Goal: Information Seeking & Learning: Learn about a topic

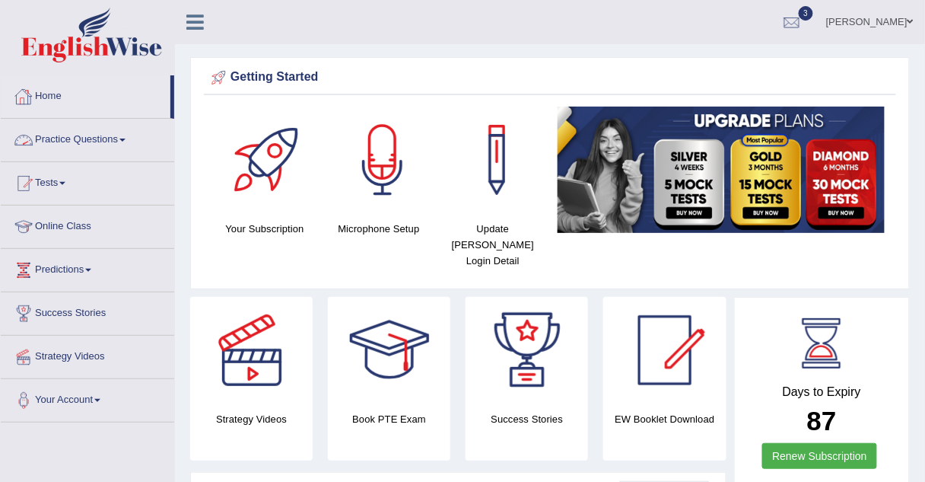
click at [47, 140] on link "Practice Questions" at bounding box center [87, 138] width 173 height 38
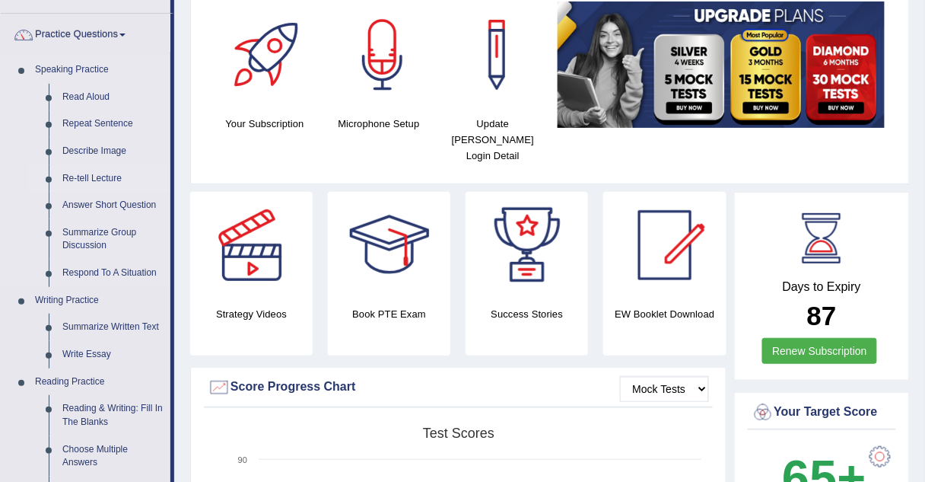
scroll to position [104, 0]
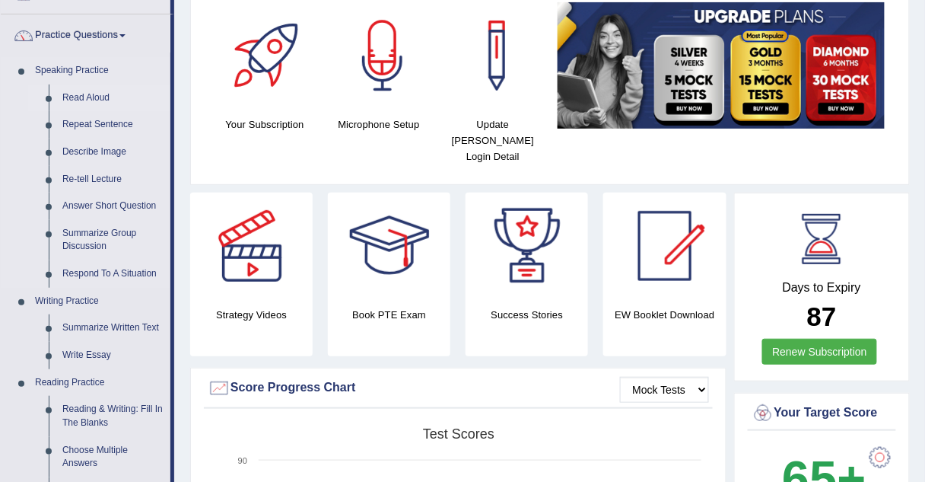
click at [101, 95] on link "Read Aloud" at bounding box center [113, 97] width 115 height 27
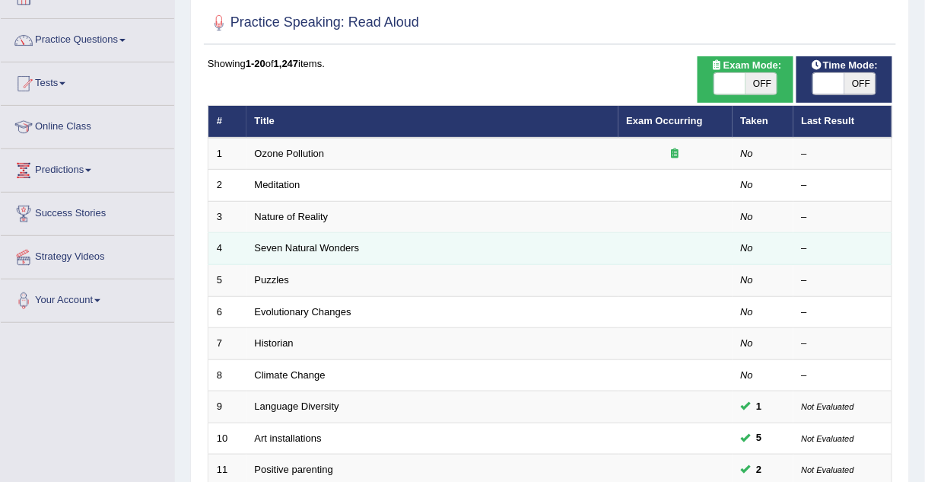
scroll to position [103, 0]
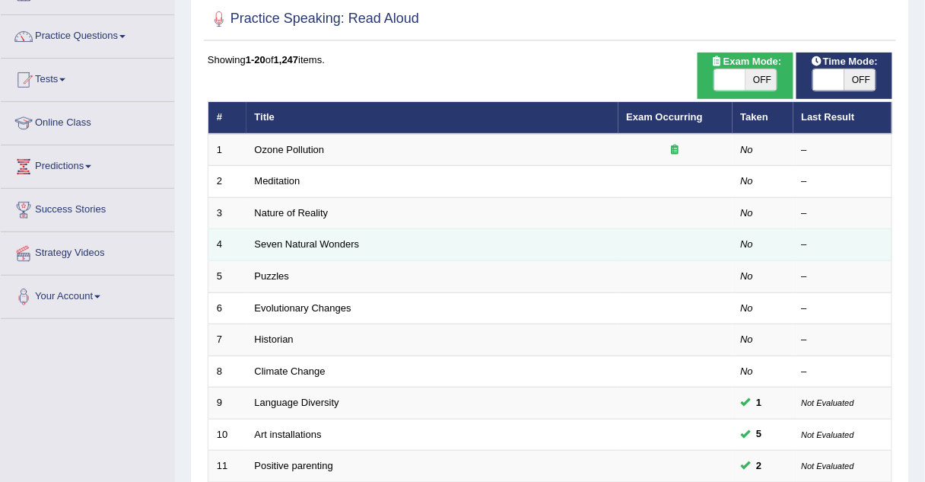
click at [264, 339] on link "Historian" at bounding box center [274, 338] width 39 height 11
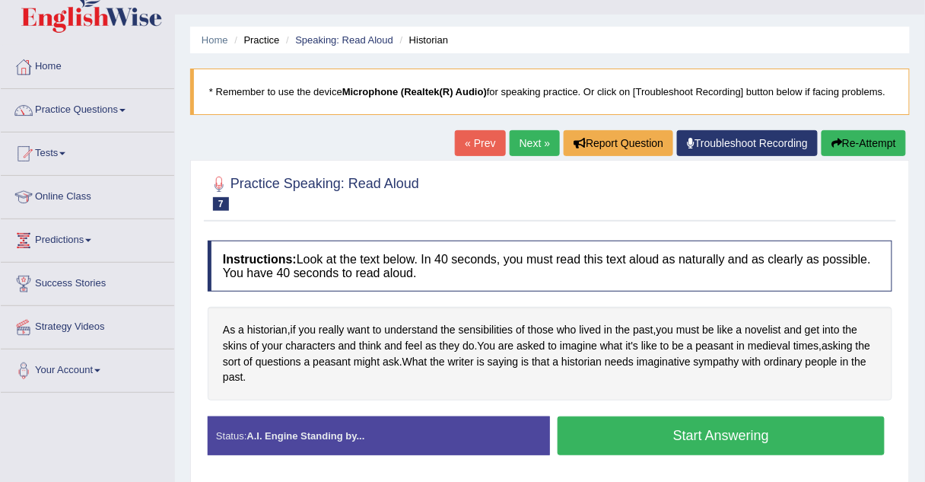
scroll to position [5, 0]
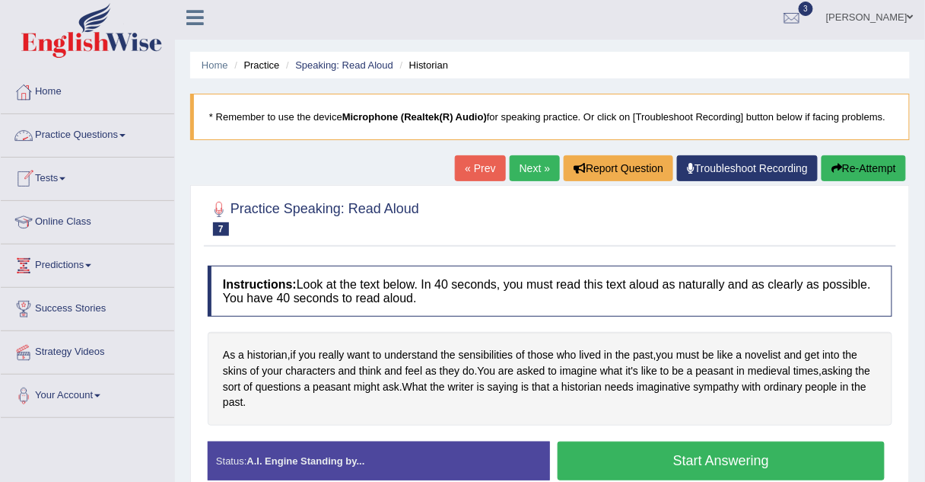
click at [97, 130] on link "Practice Questions" at bounding box center [87, 133] width 173 height 38
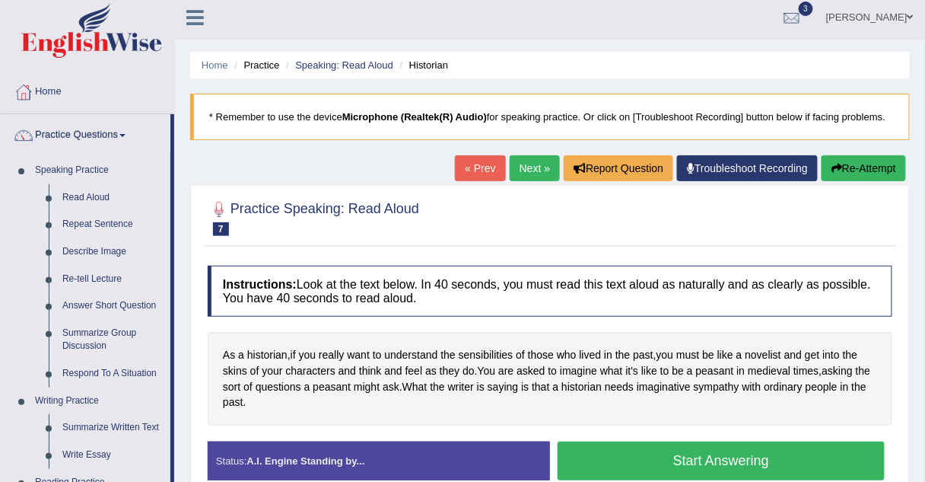
scroll to position [58, 0]
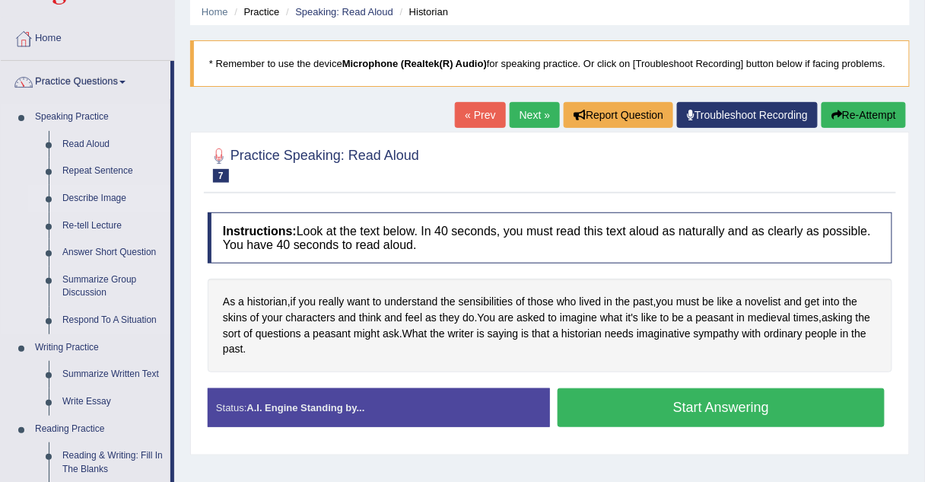
click at [94, 197] on link "Describe Image" at bounding box center [113, 198] width 115 height 27
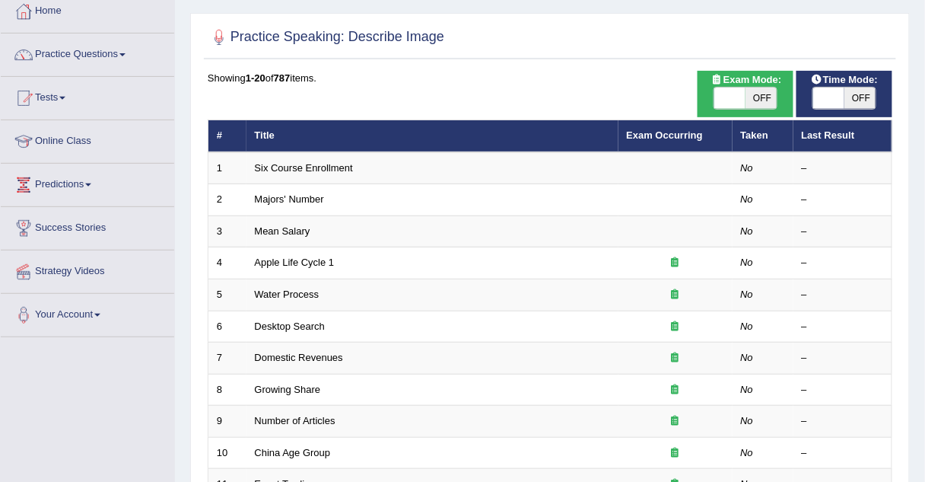
scroll to position [86, 0]
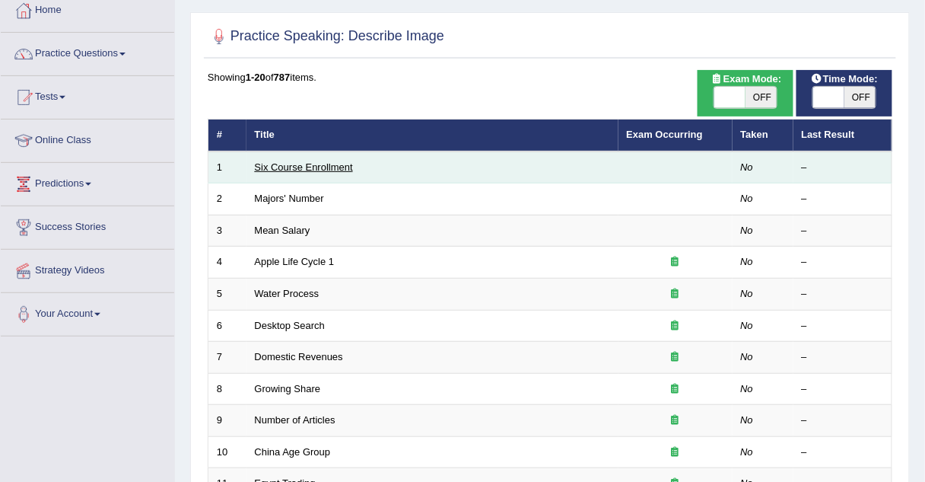
click at [301, 167] on link "Six Course Enrollment" at bounding box center [304, 166] width 98 height 11
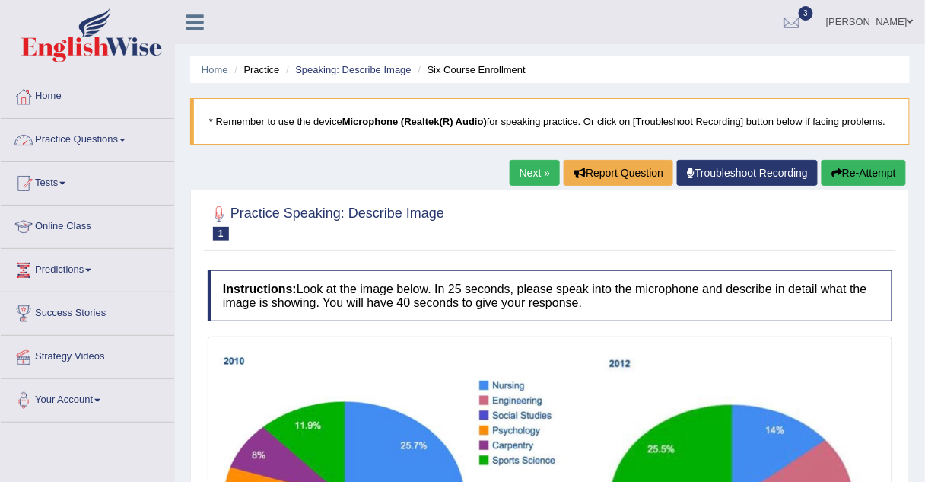
click at [121, 136] on link "Practice Questions" at bounding box center [87, 138] width 173 height 38
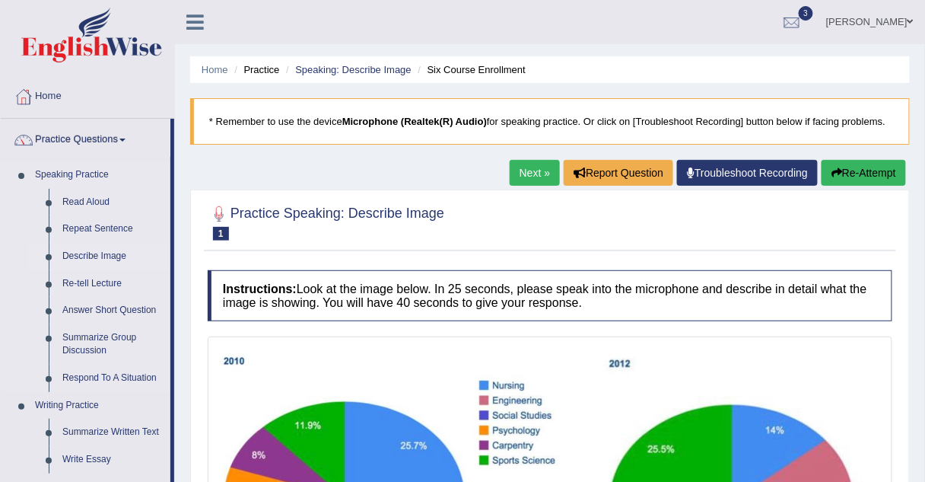
click at [91, 253] on link "Describe Image" at bounding box center [113, 256] width 115 height 27
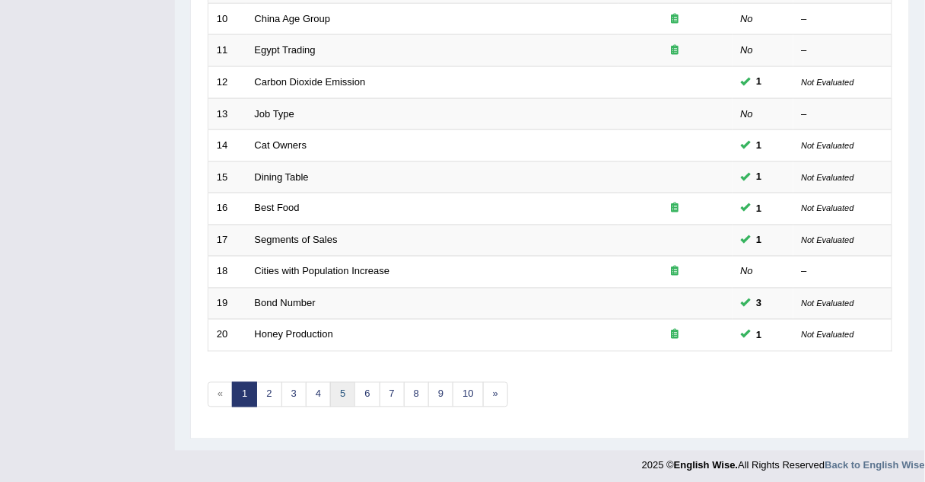
click at [342, 394] on link "5" at bounding box center [342, 394] width 25 height 25
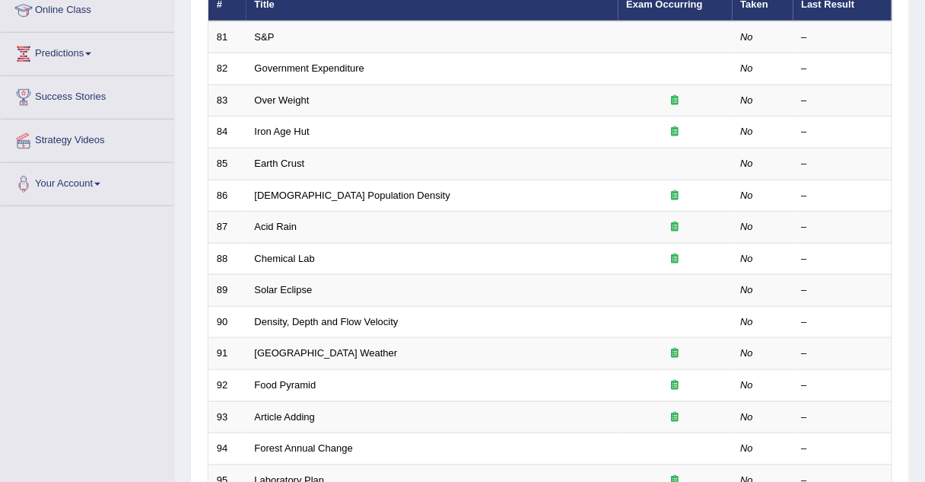
scroll to position [254, 0]
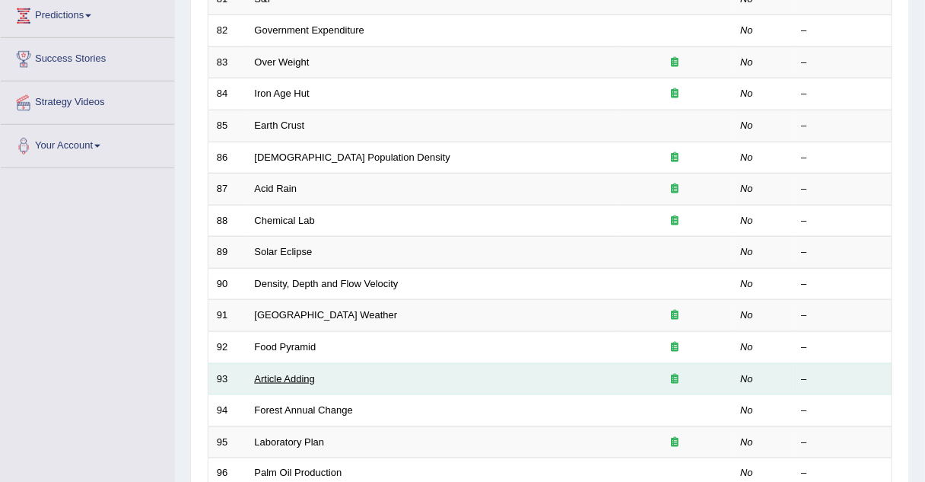
click at [269, 375] on link "Article Adding" at bounding box center [285, 378] width 61 height 11
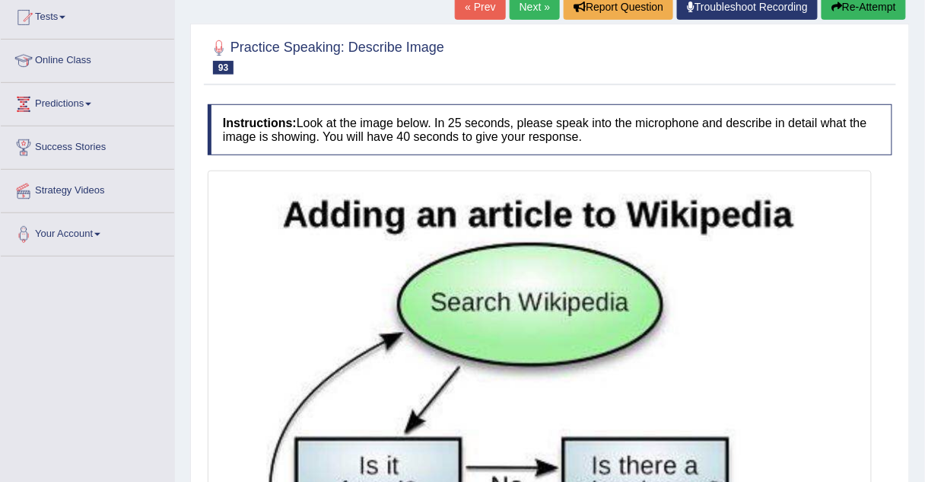
scroll to position [152, 0]
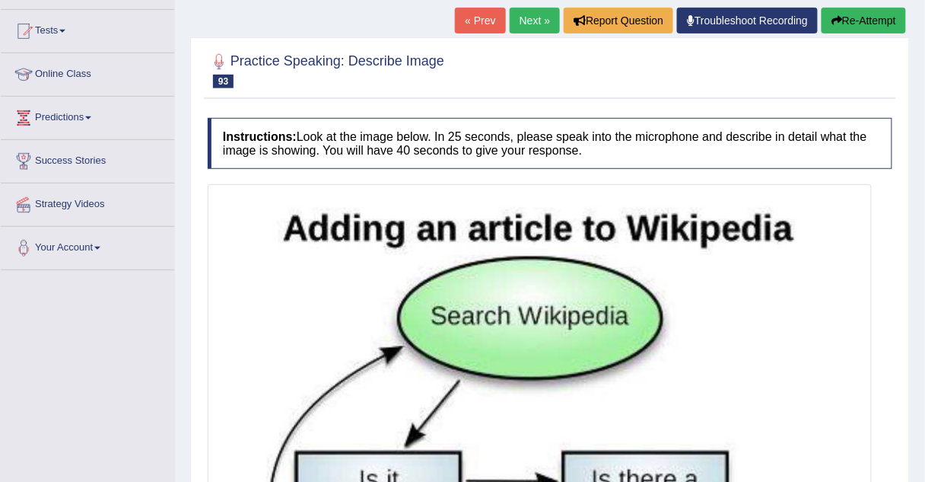
click at [534, 21] on link "Next »" at bounding box center [535, 21] width 50 height 26
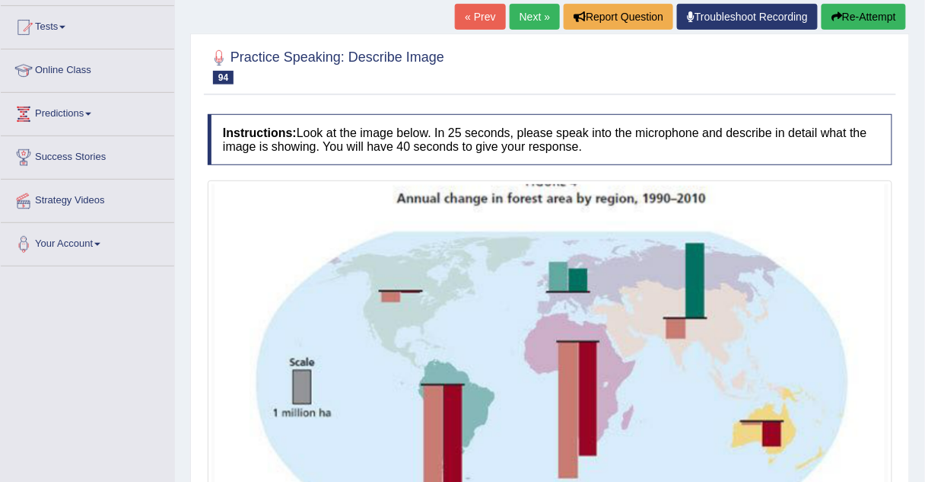
scroll to position [155, 0]
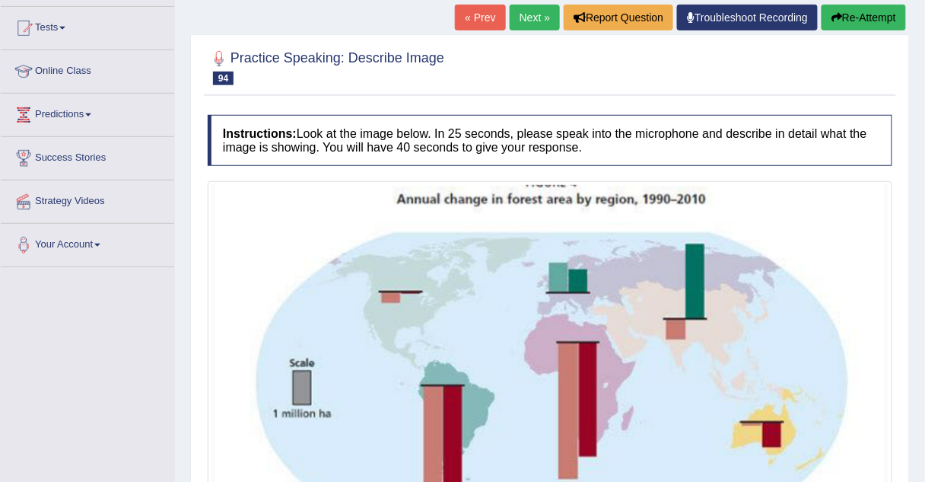
click at [533, 17] on link "Next »" at bounding box center [535, 18] width 50 height 26
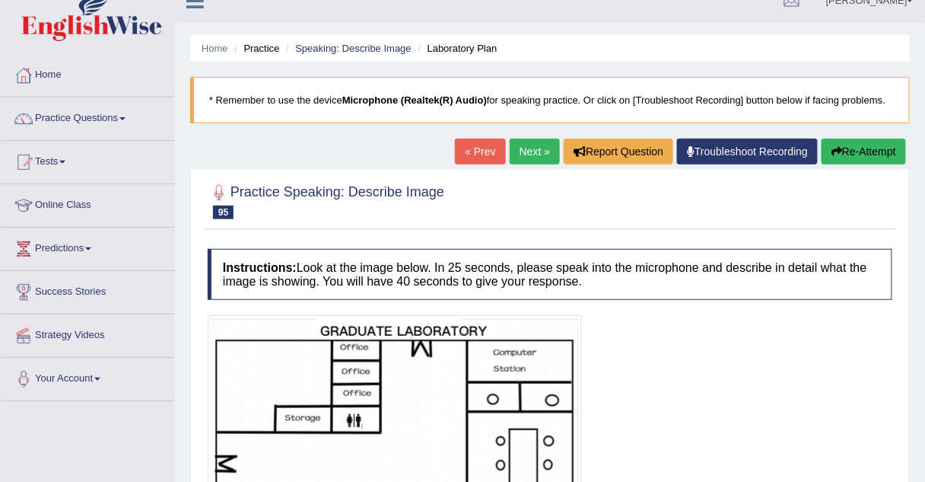
scroll to position [21, 0]
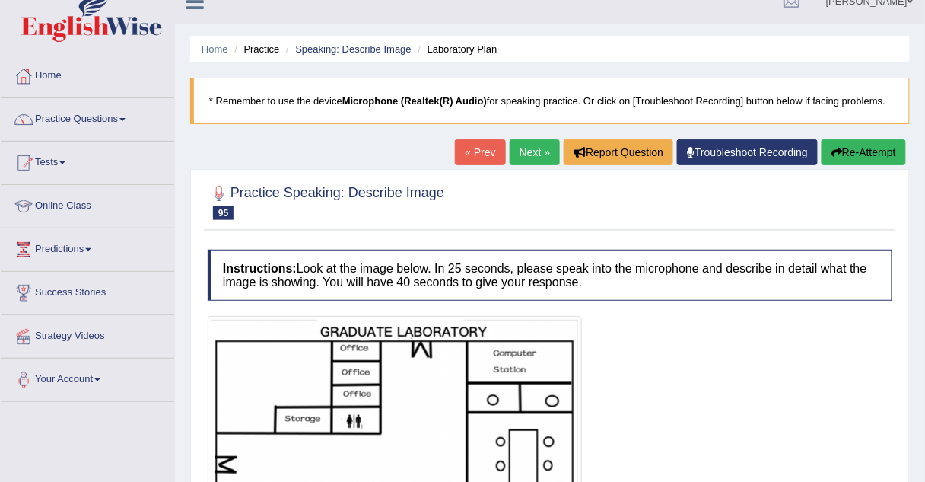
click at [527, 145] on link "Next »" at bounding box center [535, 152] width 50 height 26
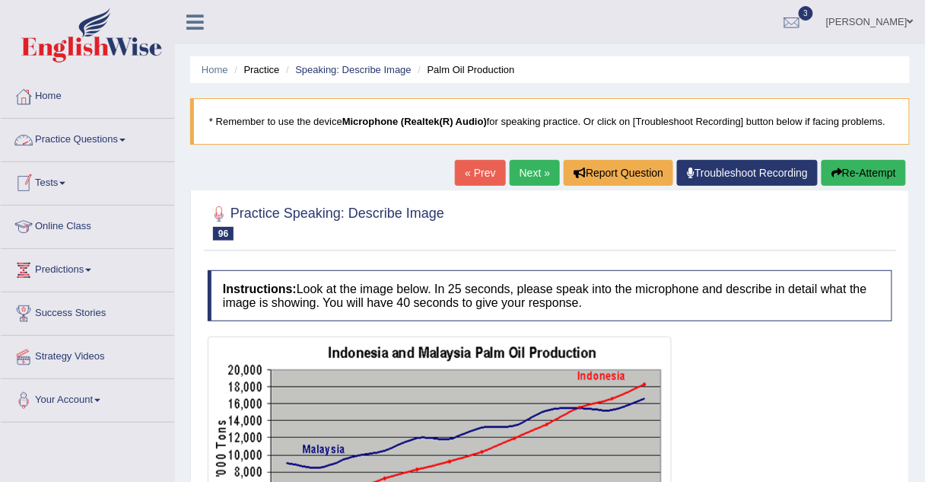
click at [103, 143] on link "Practice Questions" at bounding box center [87, 138] width 173 height 38
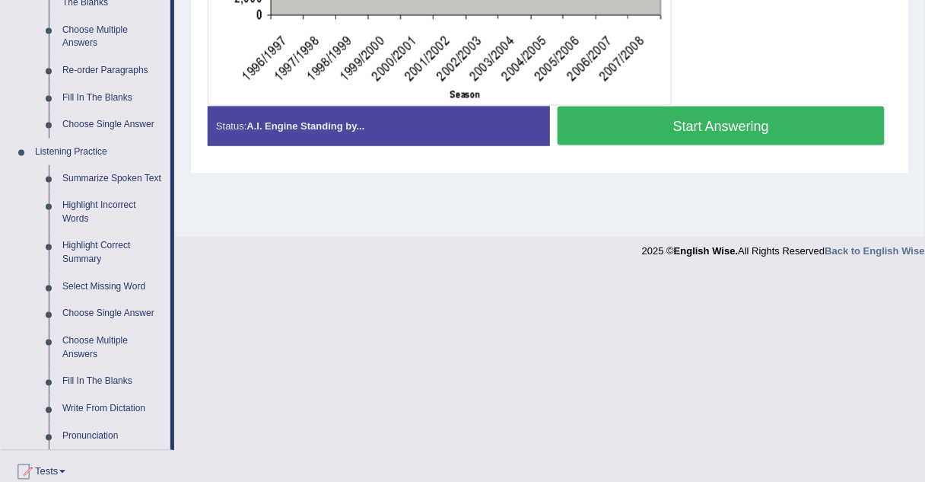
scroll to position [525, 0]
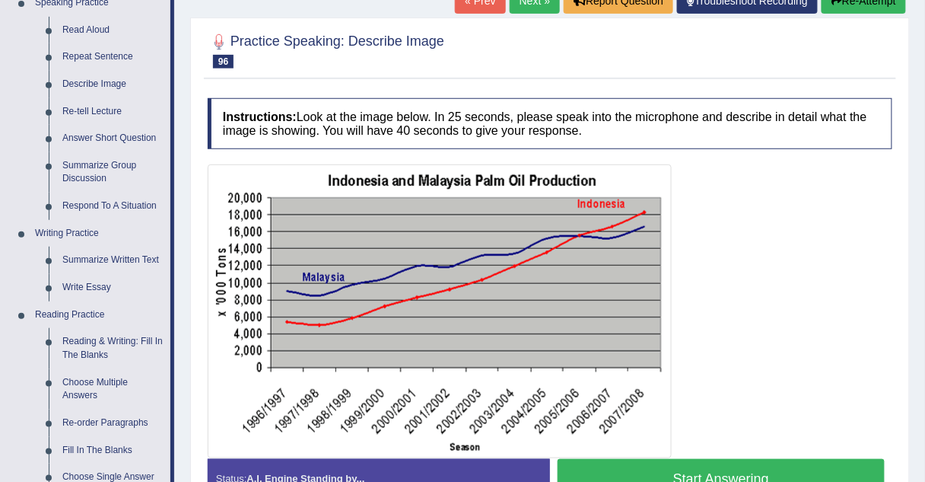
scroll to position [154, 0]
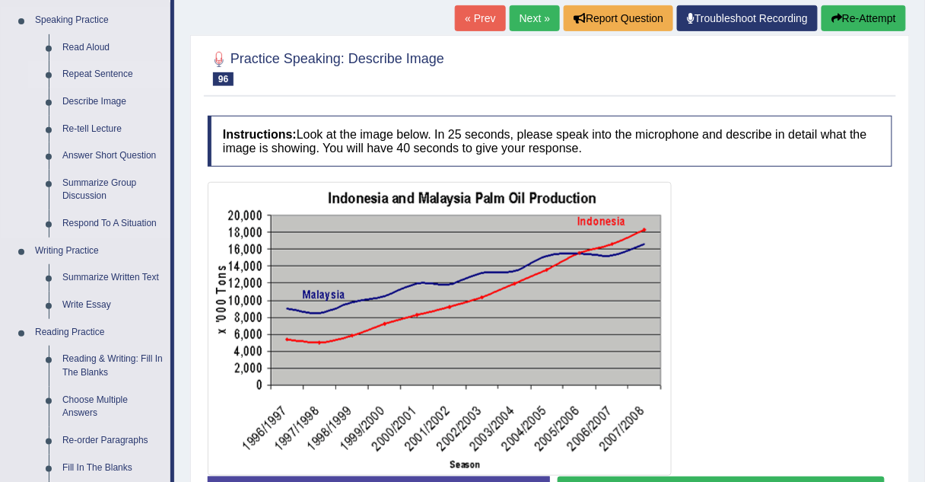
click at [105, 71] on link "Repeat Sentence" at bounding box center [113, 74] width 115 height 27
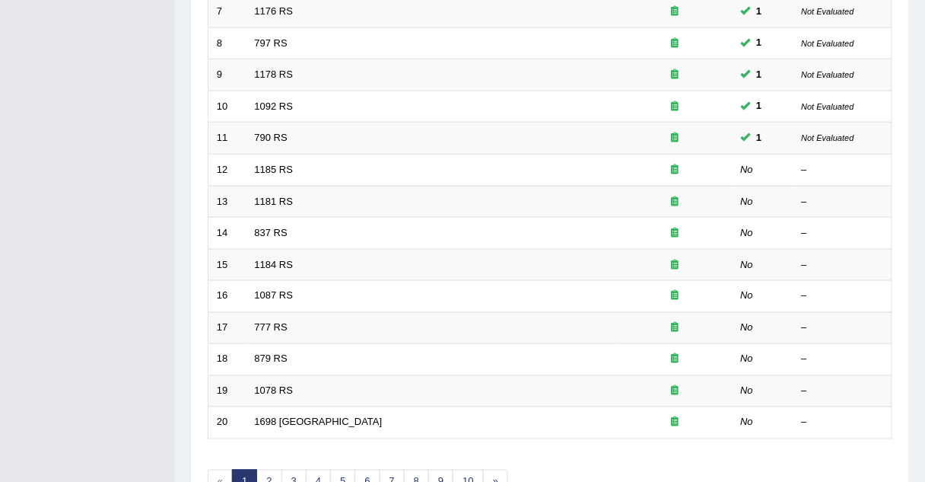
scroll to position [432, 0]
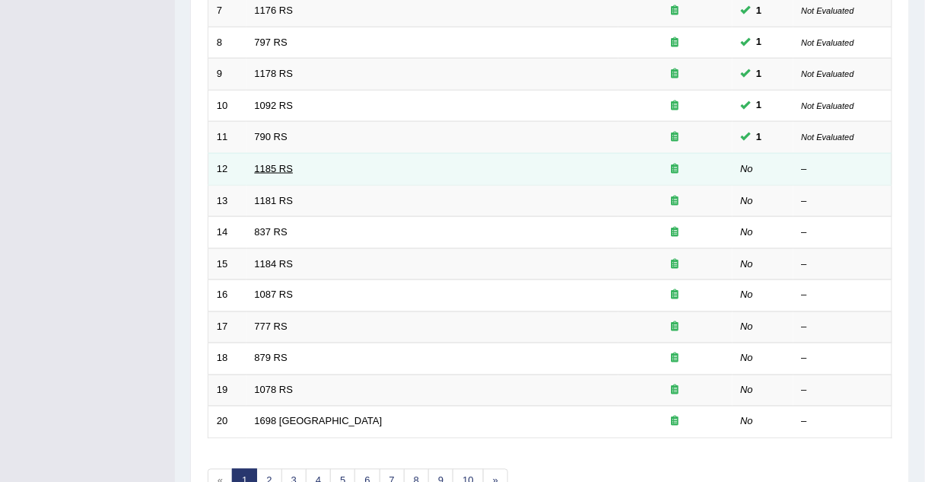
click at [262, 164] on link "1185 RS" at bounding box center [274, 168] width 39 height 11
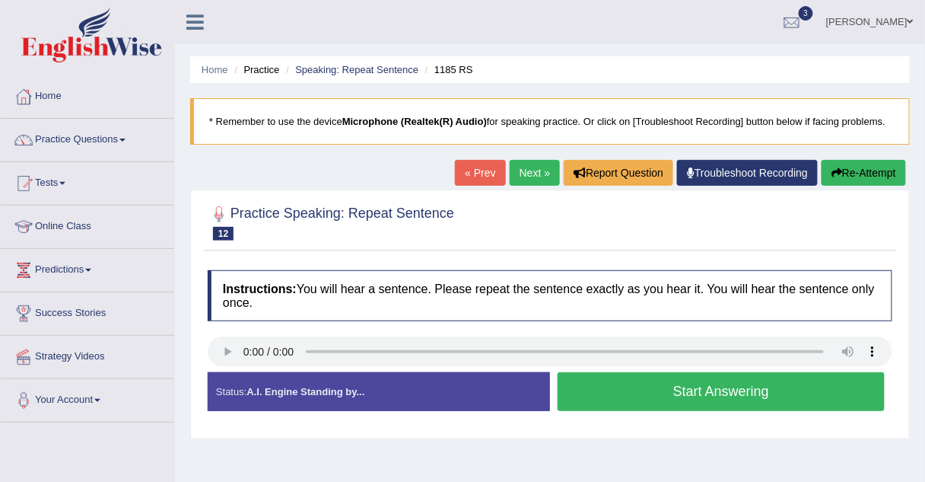
click at [635, 385] on button "Start Answering" at bounding box center [721, 391] width 327 height 39
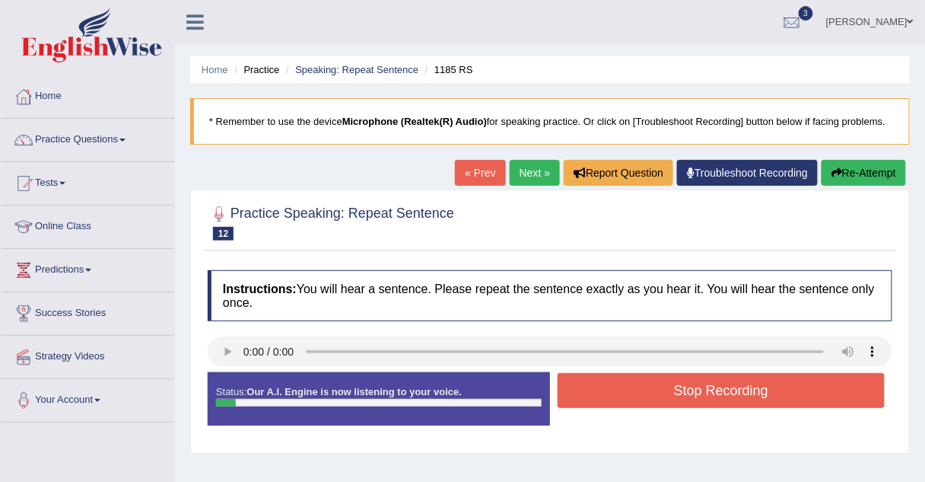
click at [635, 385] on button "Stop Recording" at bounding box center [721, 390] width 327 height 35
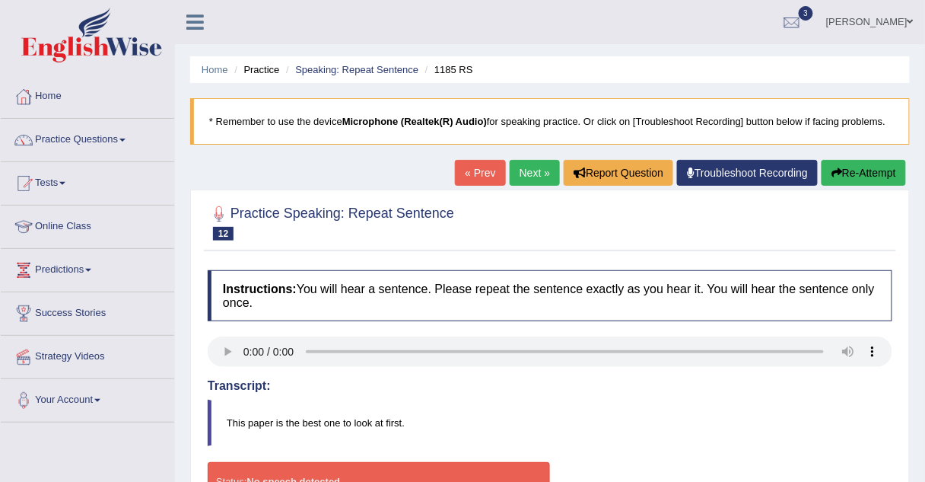
click at [522, 177] on link "Next »" at bounding box center [535, 173] width 50 height 26
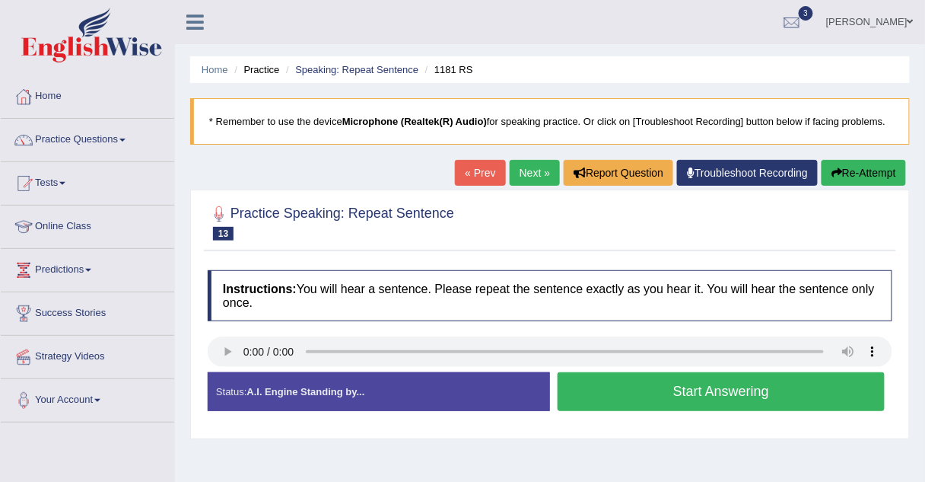
click at [576, 380] on button "Start Answering" at bounding box center [721, 391] width 327 height 39
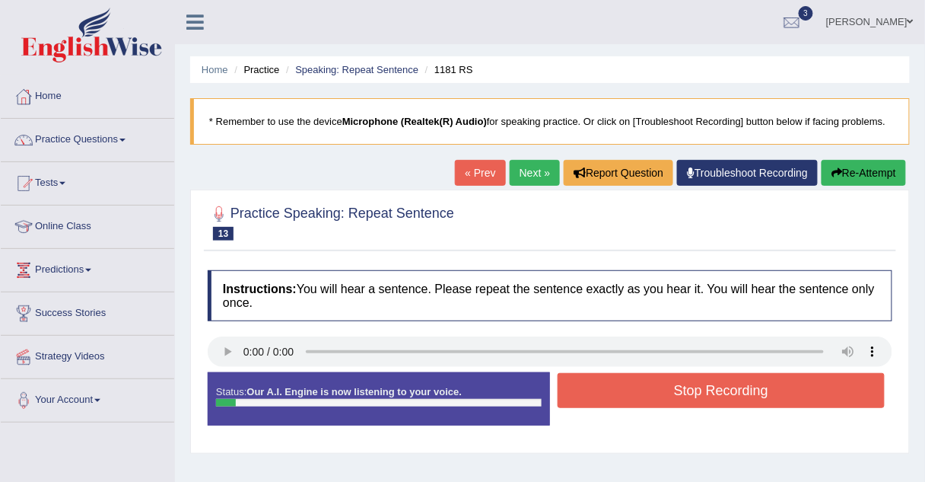
click at [576, 380] on button "Stop Recording" at bounding box center [721, 390] width 327 height 35
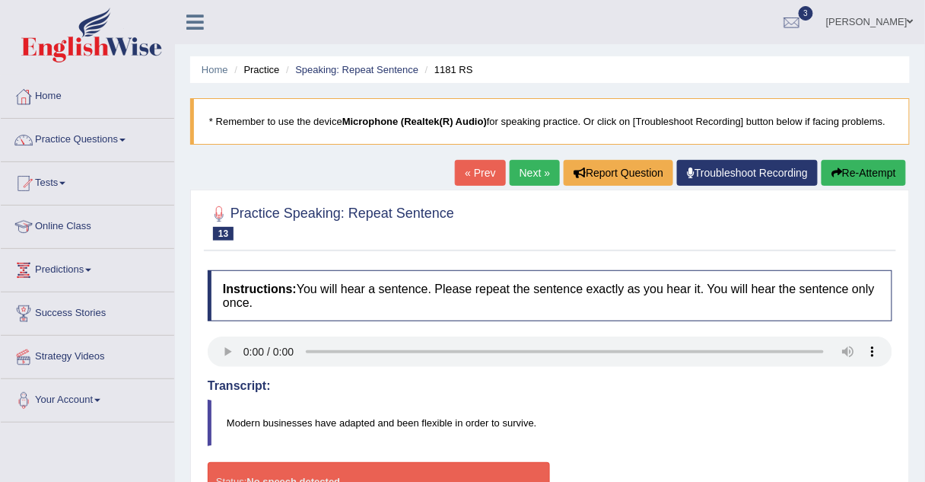
click at [526, 169] on link "Next »" at bounding box center [535, 173] width 50 height 26
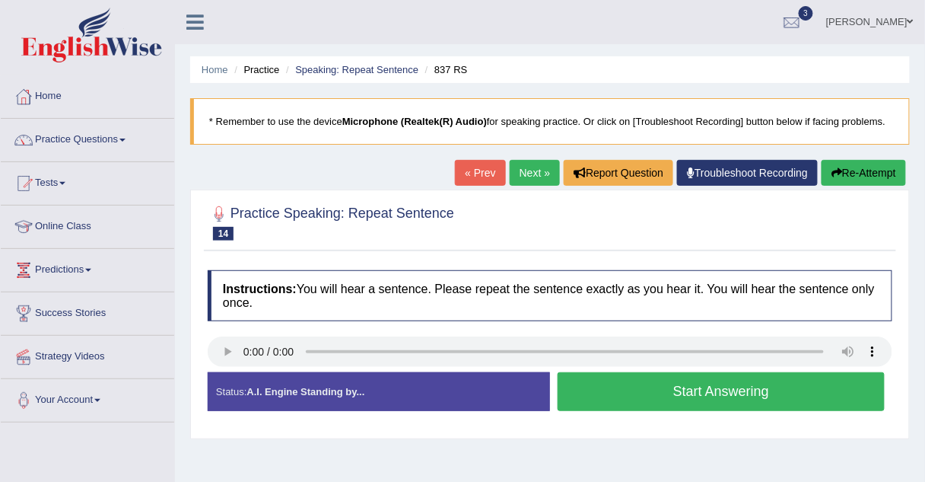
click at [574, 375] on button "Start Answering" at bounding box center [721, 391] width 327 height 39
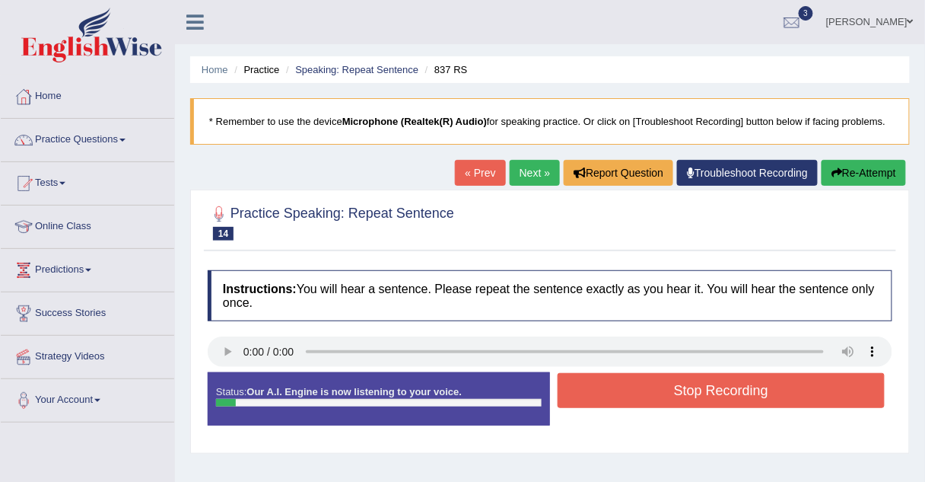
click at [574, 375] on button "Stop Recording" at bounding box center [721, 390] width 327 height 35
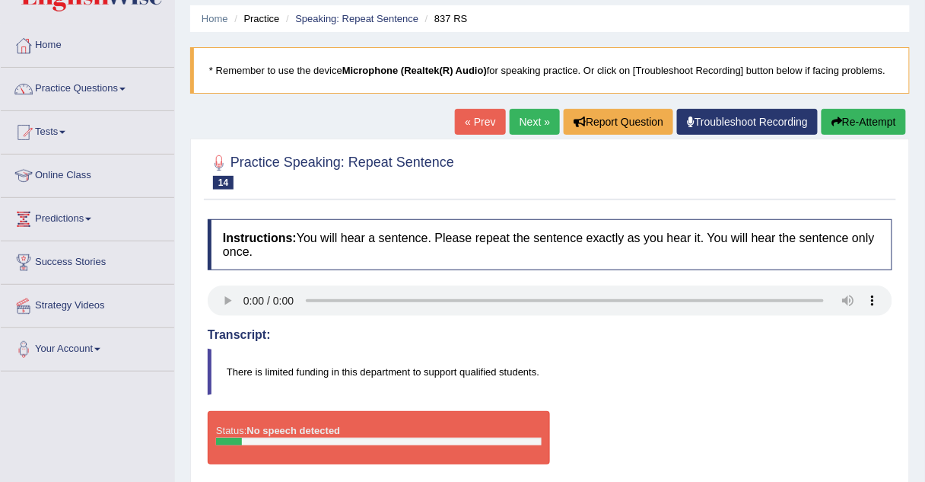
scroll to position [51, 0]
click at [532, 117] on link "Next »" at bounding box center [535, 122] width 50 height 26
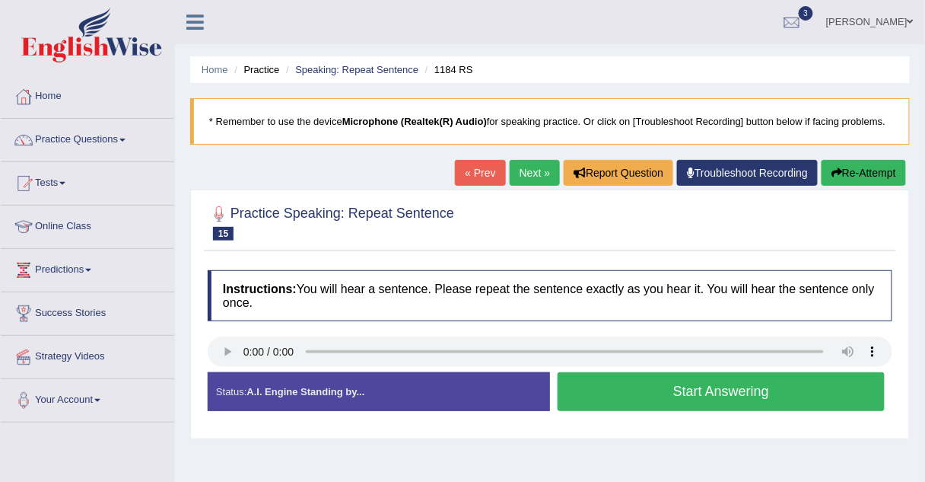
click at [586, 396] on button "Start Answering" at bounding box center [721, 391] width 327 height 39
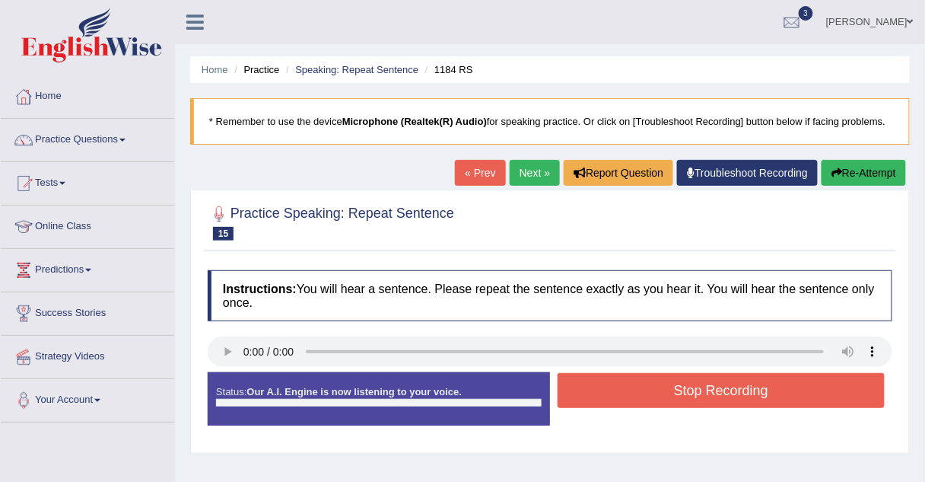
click at [586, 396] on button "Stop Recording" at bounding box center [721, 390] width 327 height 35
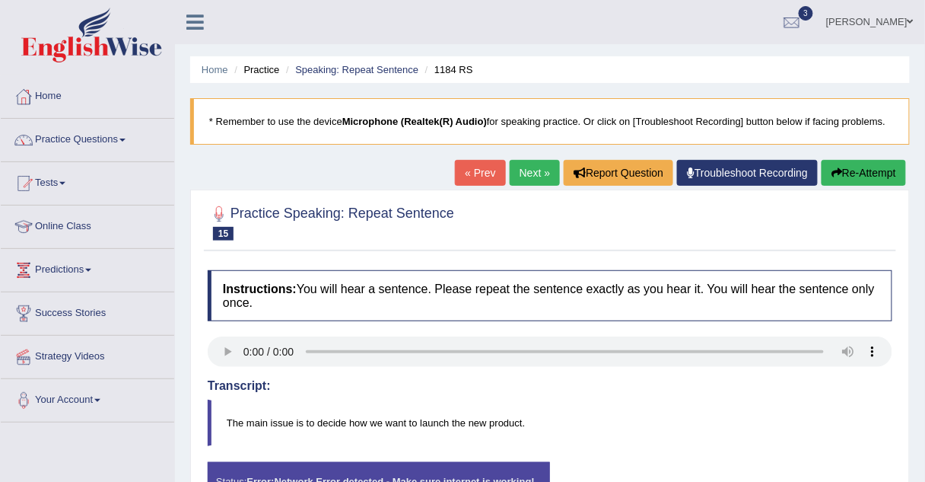
click at [531, 167] on link "Next »" at bounding box center [535, 173] width 50 height 26
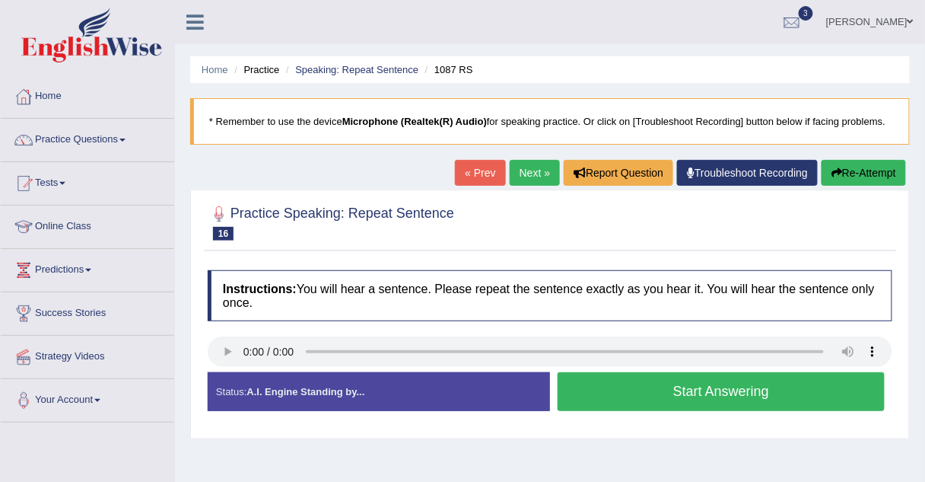
click at [623, 385] on button "Start Answering" at bounding box center [721, 391] width 327 height 39
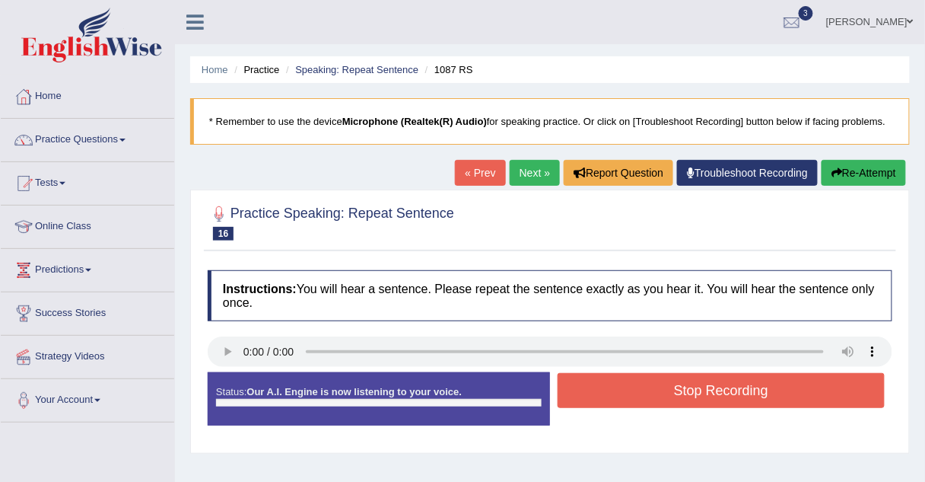
click at [623, 385] on button "Stop Recording" at bounding box center [721, 390] width 327 height 35
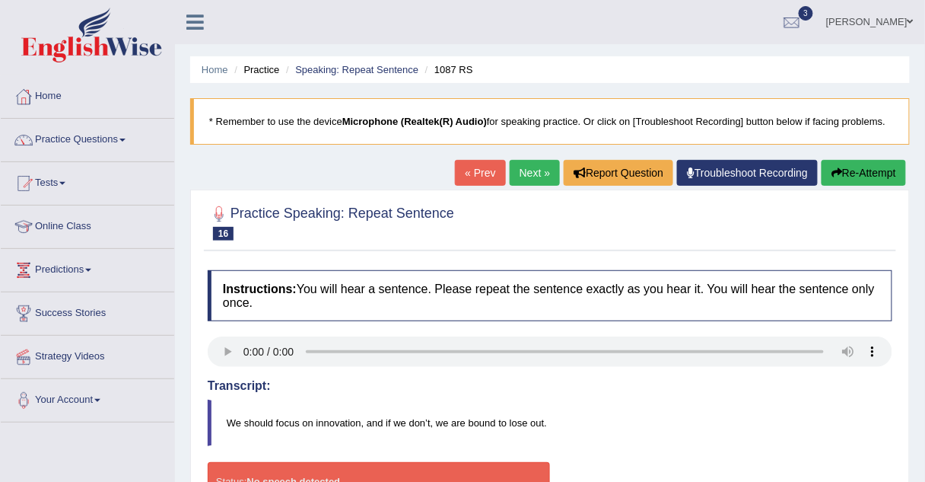
click at [519, 166] on link "Next »" at bounding box center [535, 173] width 50 height 26
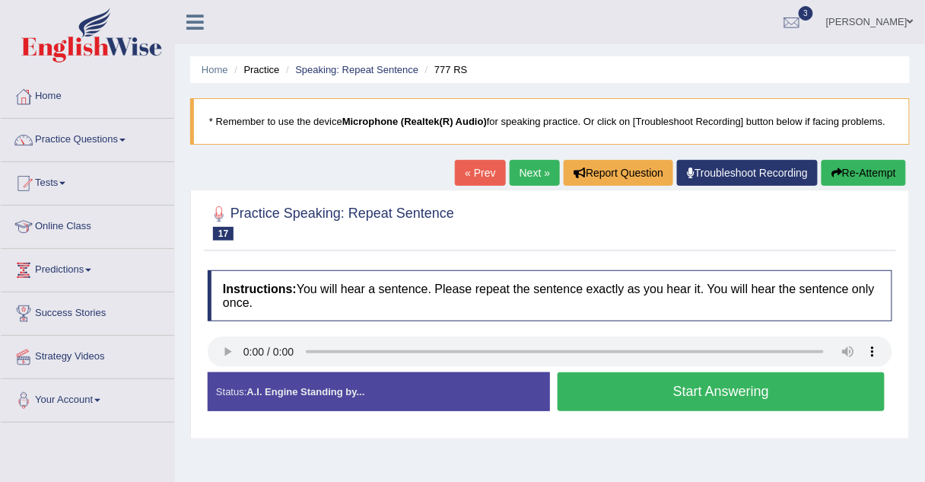
click at [627, 384] on button "Start Answering" at bounding box center [721, 391] width 327 height 39
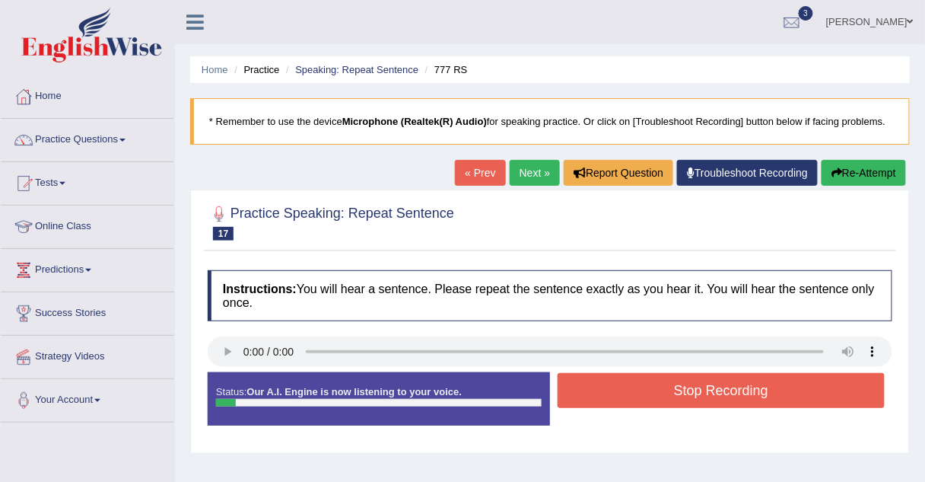
click at [627, 384] on button "Stop Recording" at bounding box center [721, 390] width 327 height 35
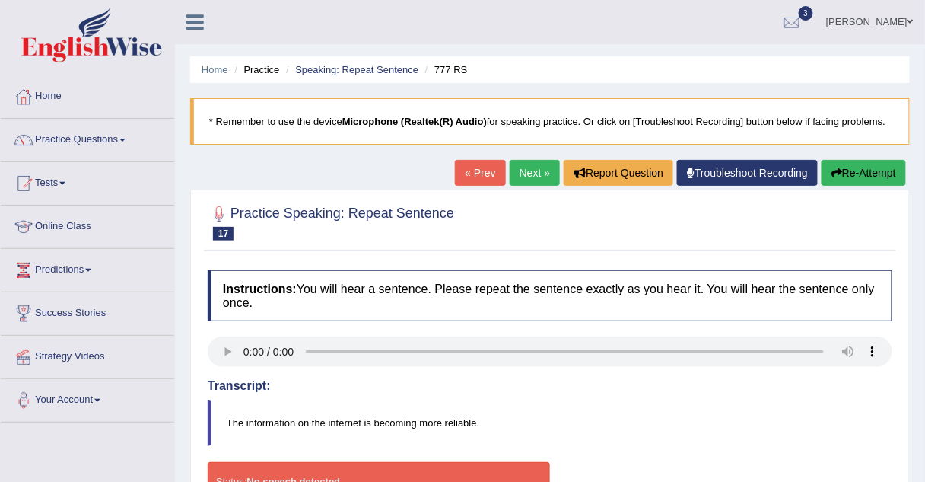
click at [546, 178] on link "Next »" at bounding box center [535, 173] width 50 height 26
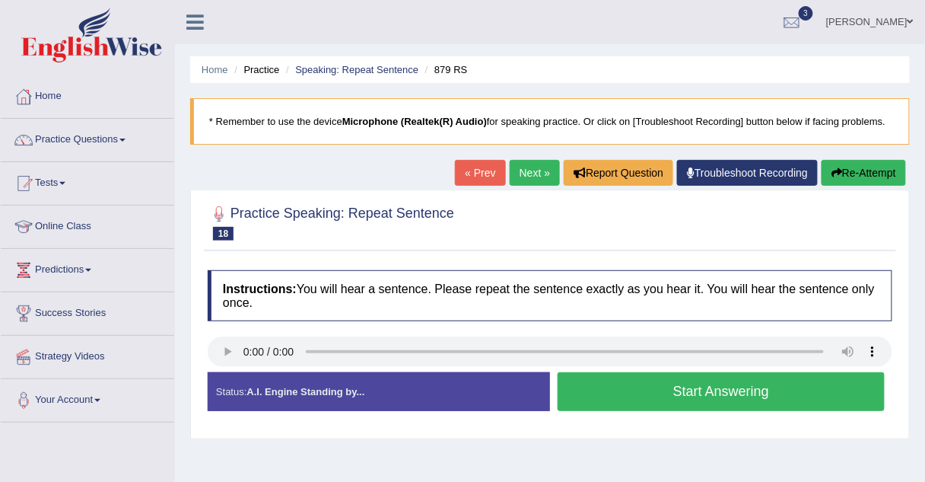
click at [615, 380] on button "Start Answering" at bounding box center [721, 391] width 327 height 39
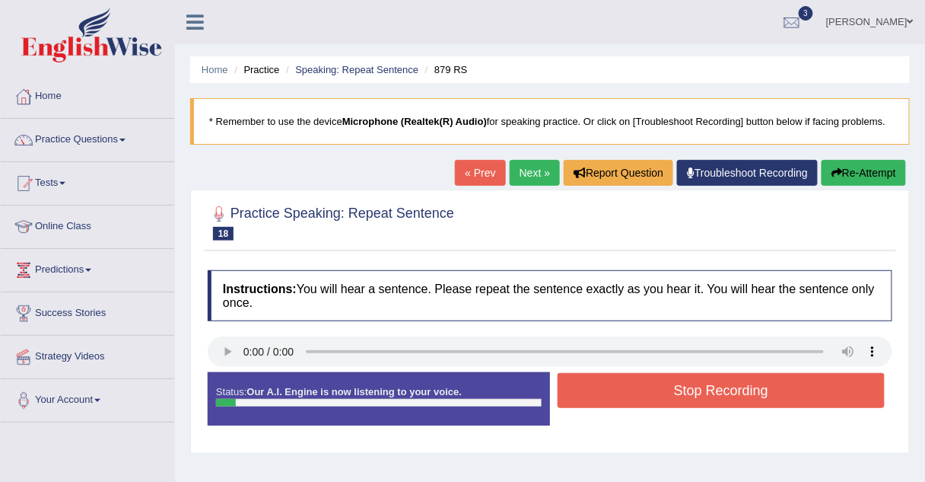
click at [615, 380] on button "Stop Recording" at bounding box center [721, 390] width 327 height 35
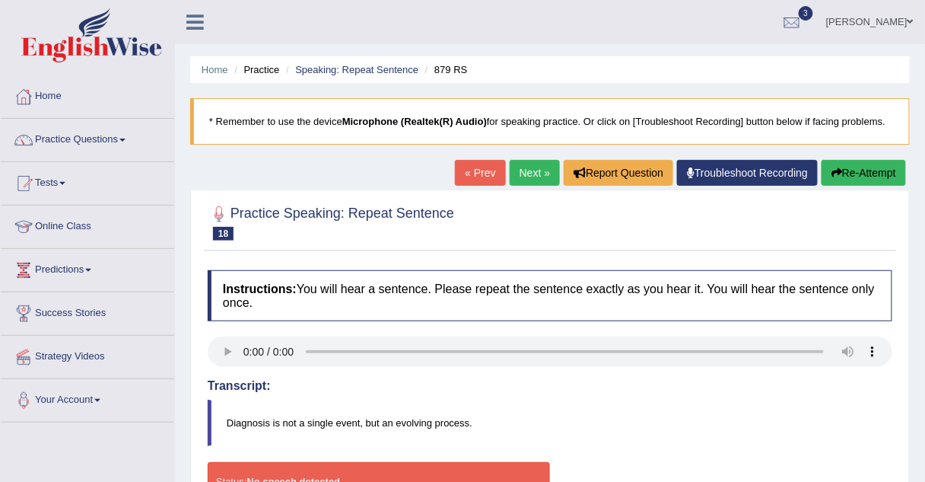
click at [522, 175] on link "Next »" at bounding box center [535, 173] width 50 height 26
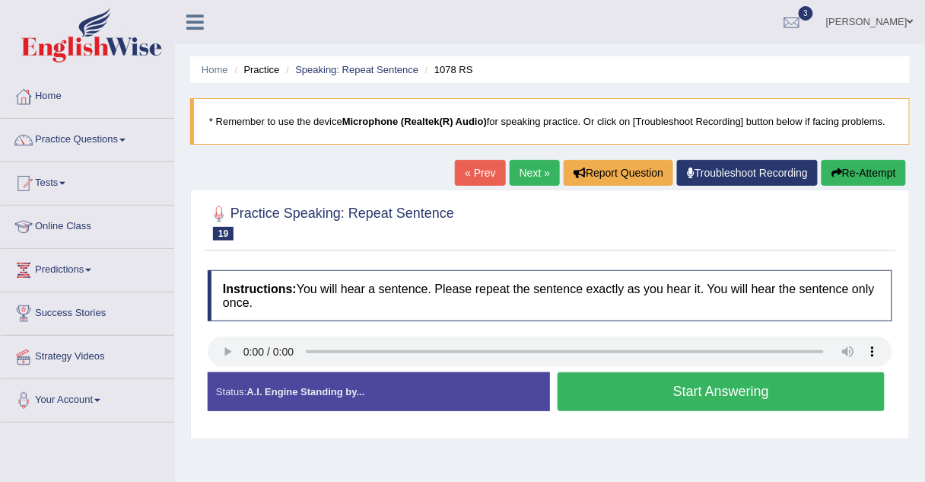
click at [610, 380] on button "Start Answering" at bounding box center [721, 391] width 327 height 39
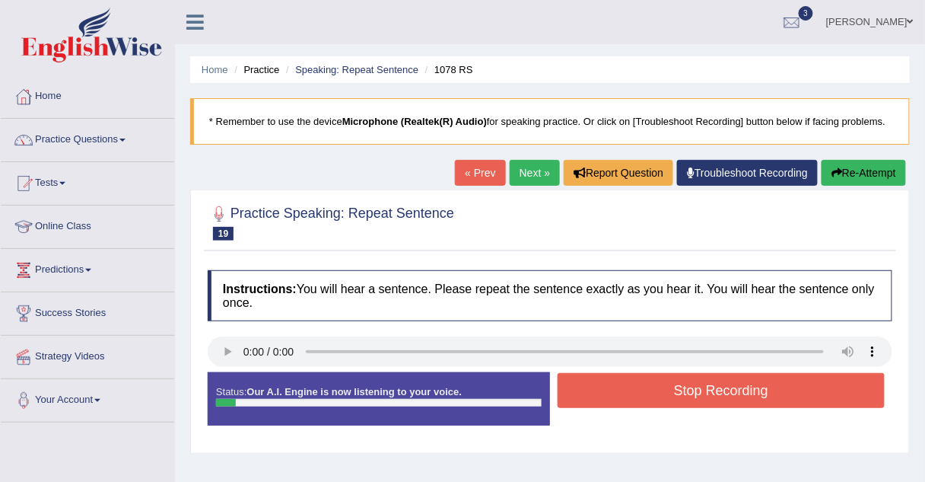
click at [610, 380] on button "Stop Recording" at bounding box center [721, 390] width 327 height 35
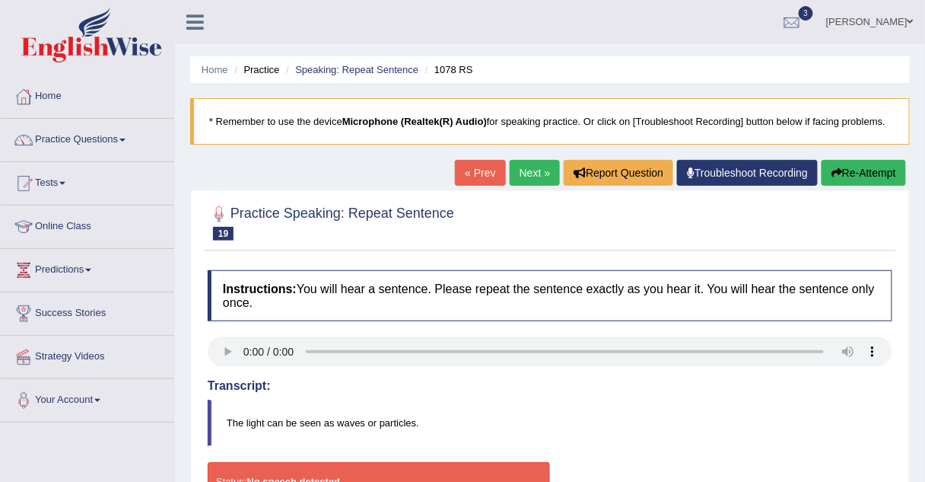
click at [546, 177] on link "Next »" at bounding box center [535, 173] width 50 height 26
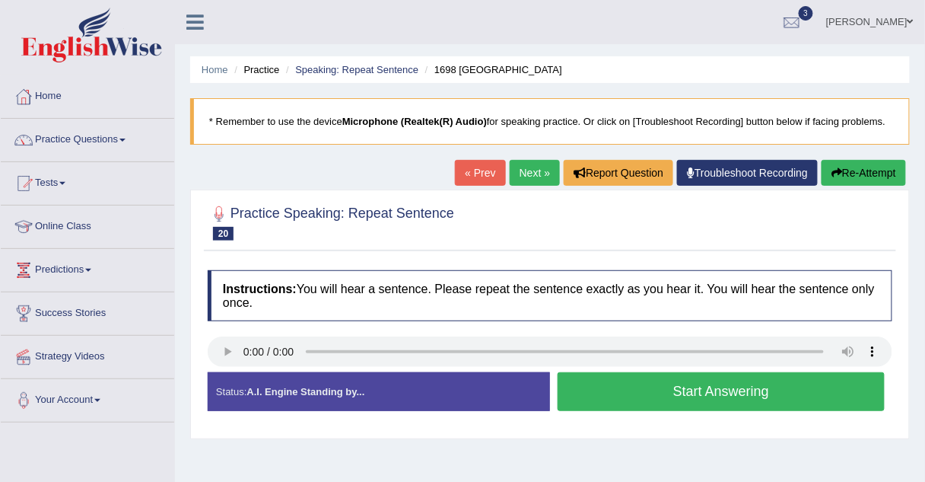
click at [600, 384] on button "Start Answering" at bounding box center [721, 391] width 327 height 39
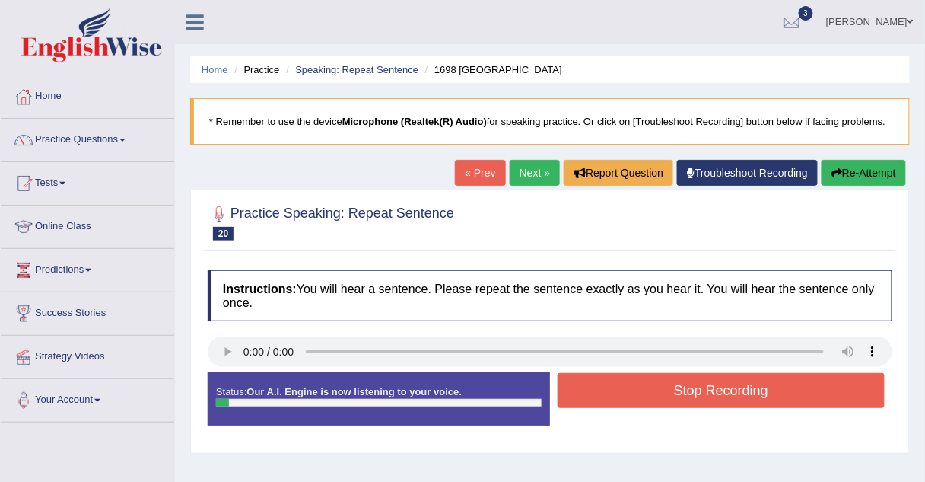
click at [600, 384] on button "Stop Recording" at bounding box center [721, 390] width 327 height 35
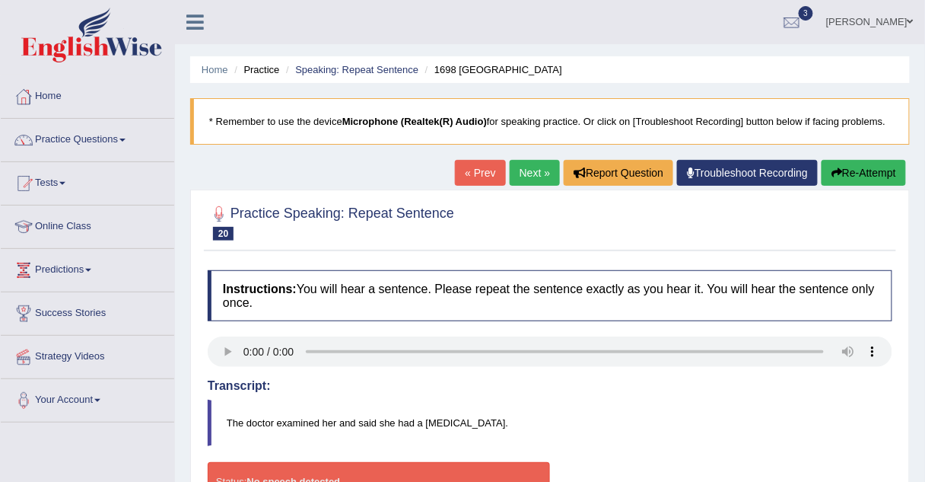
click at [525, 173] on link "Next »" at bounding box center [535, 173] width 50 height 26
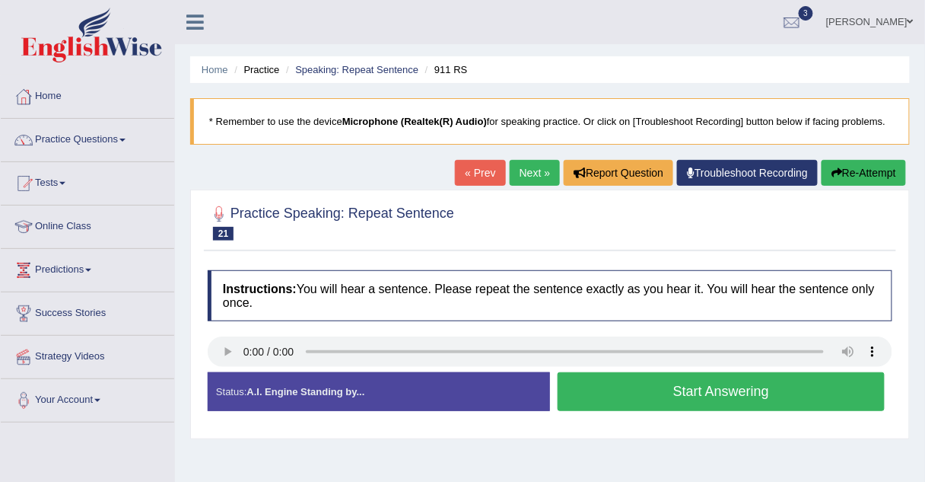
click at [619, 383] on button "Start Answering" at bounding box center [721, 391] width 327 height 39
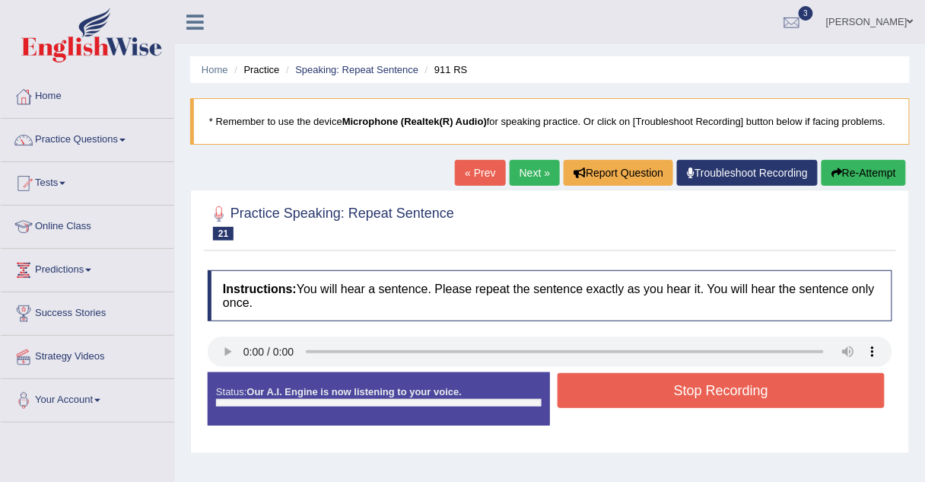
click at [619, 383] on button "Stop Recording" at bounding box center [721, 390] width 327 height 35
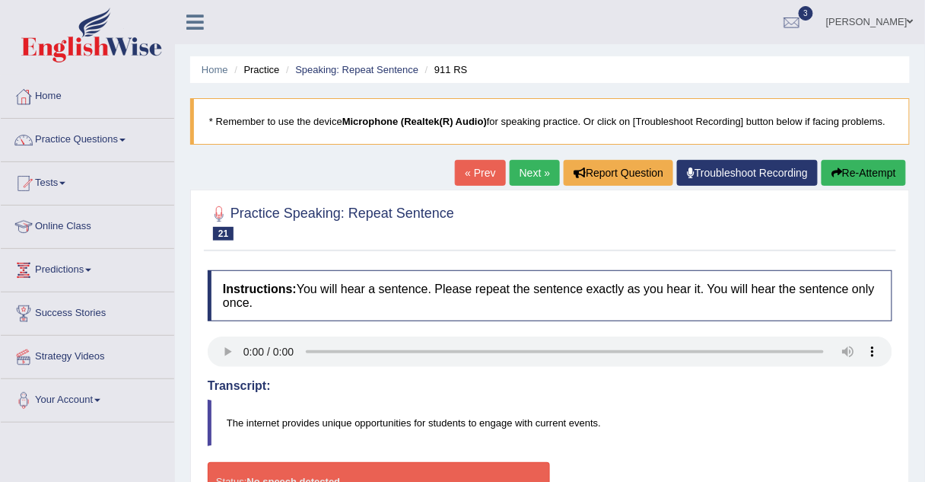
click at [534, 169] on link "Next »" at bounding box center [535, 173] width 50 height 26
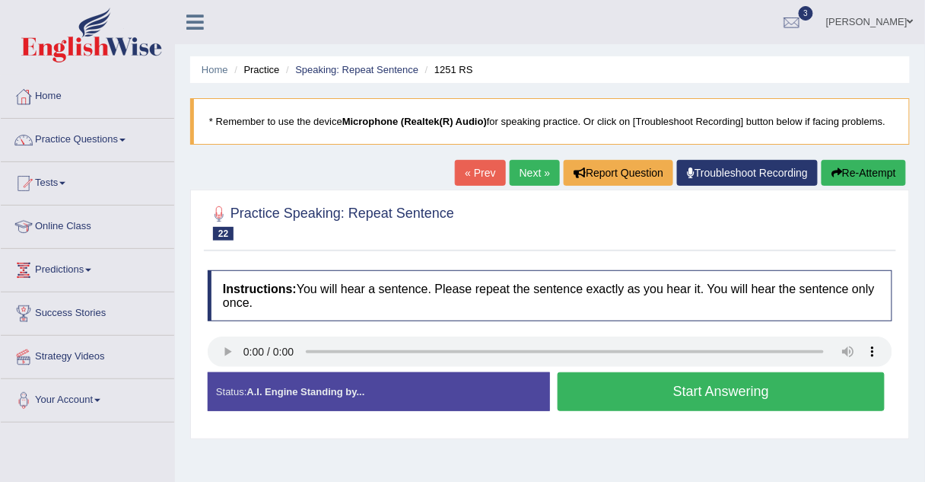
click at [632, 374] on button "Start Answering" at bounding box center [721, 391] width 327 height 39
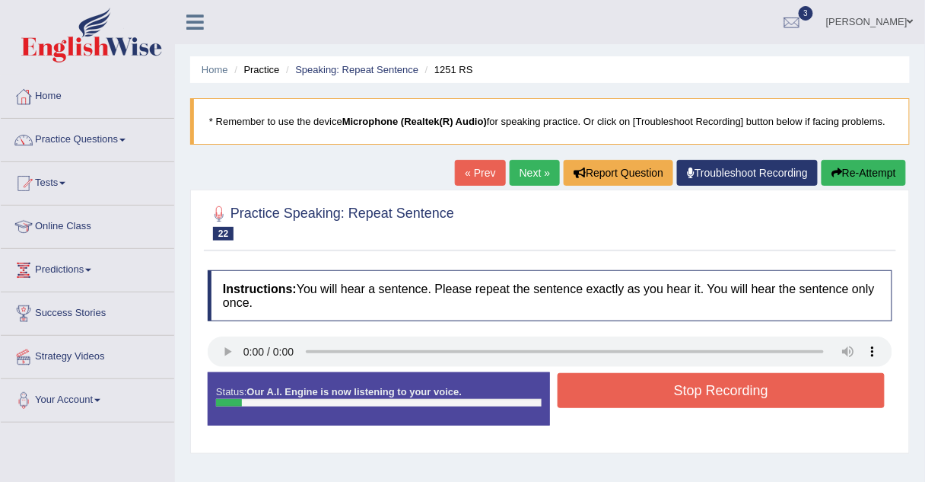
click at [632, 374] on button "Stop Recording" at bounding box center [721, 390] width 327 height 35
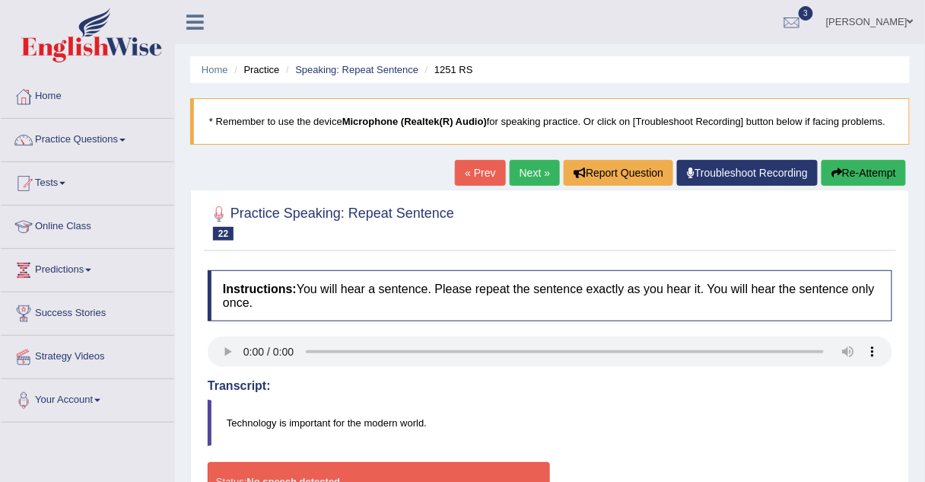
click at [526, 176] on link "Next »" at bounding box center [535, 173] width 50 height 26
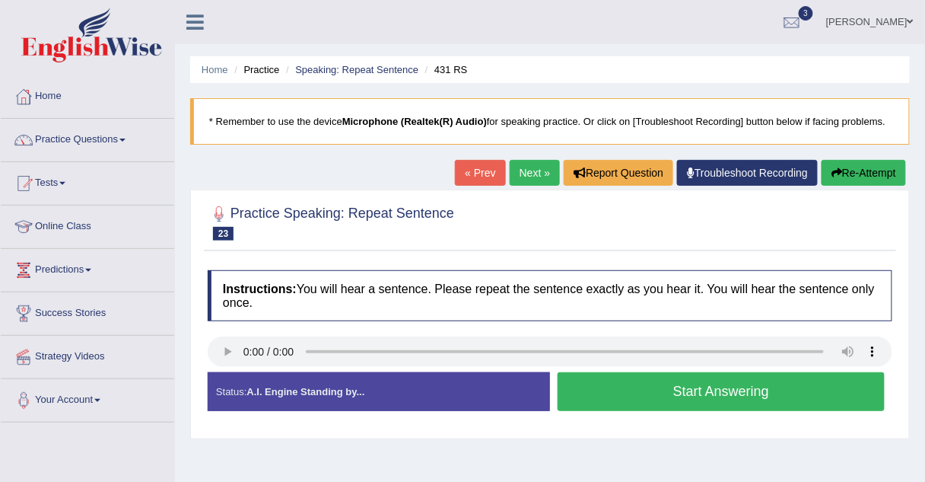
click at [588, 382] on button "Start Answering" at bounding box center [721, 391] width 327 height 39
click at [588, 382] on div "Status: A.I. Engine Standing by... Start Answering Stop Recording" at bounding box center [550, 399] width 685 height 54
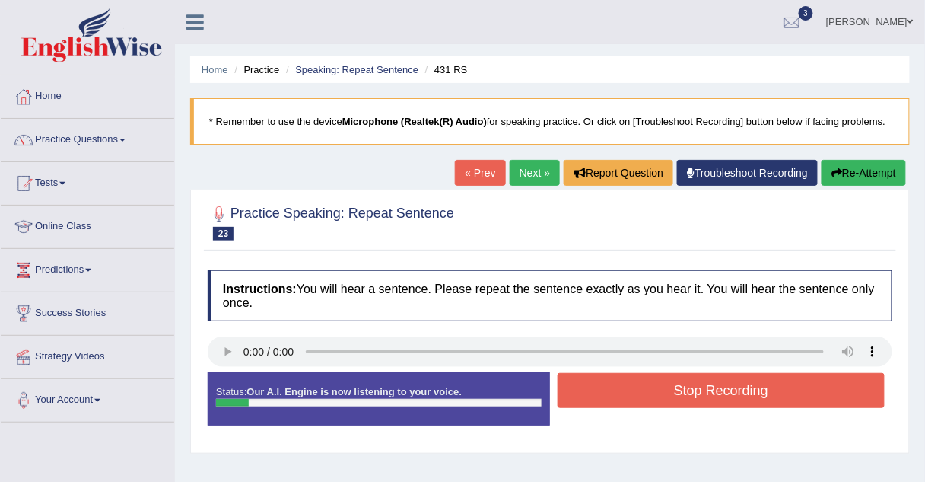
click at [588, 382] on button "Stop Recording" at bounding box center [721, 390] width 327 height 35
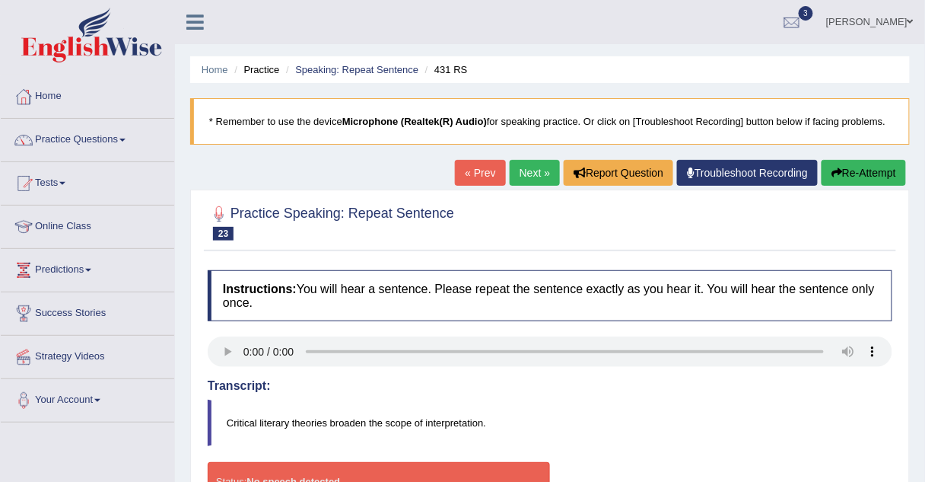
click at [510, 173] on link "Next »" at bounding box center [535, 173] width 50 height 26
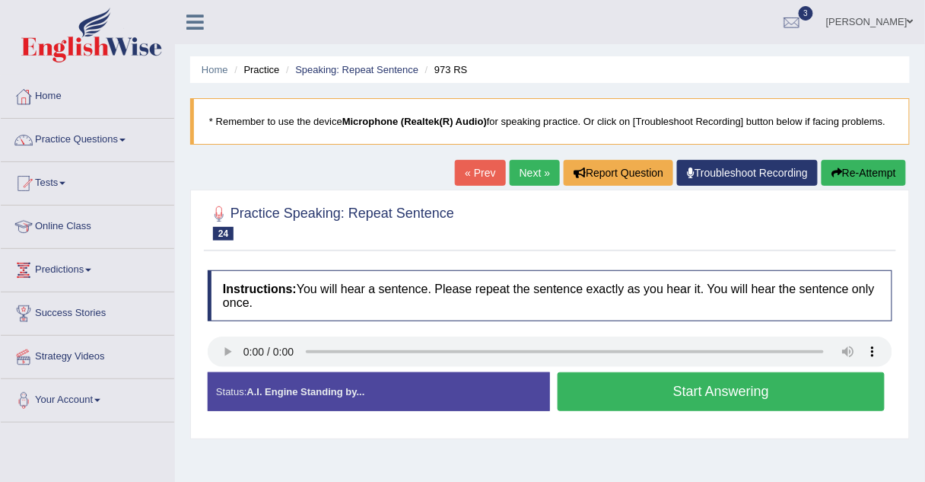
click at [620, 386] on button "Start Answering" at bounding box center [721, 391] width 327 height 39
click at [620, 386] on div "Status: A.I. Engine Standing by... Start Answering Stop Recording" at bounding box center [550, 399] width 685 height 54
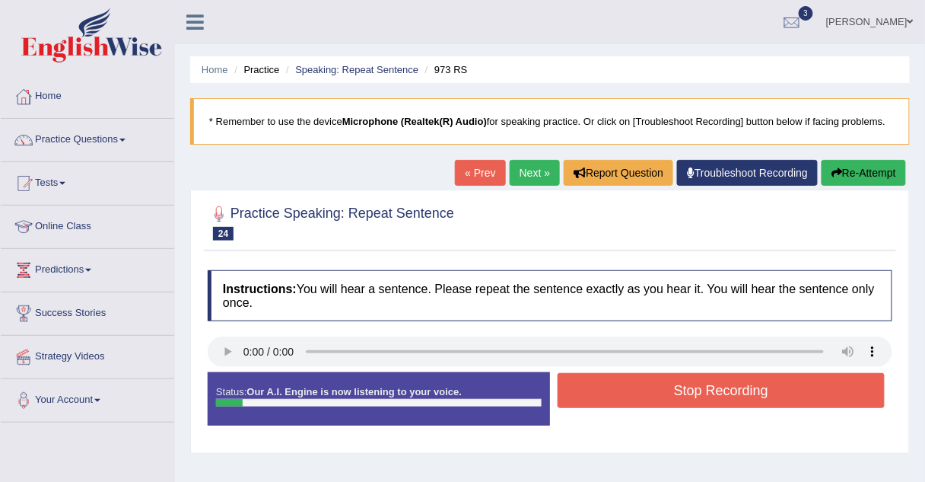
click at [620, 386] on button "Stop Recording" at bounding box center [721, 390] width 327 height 35
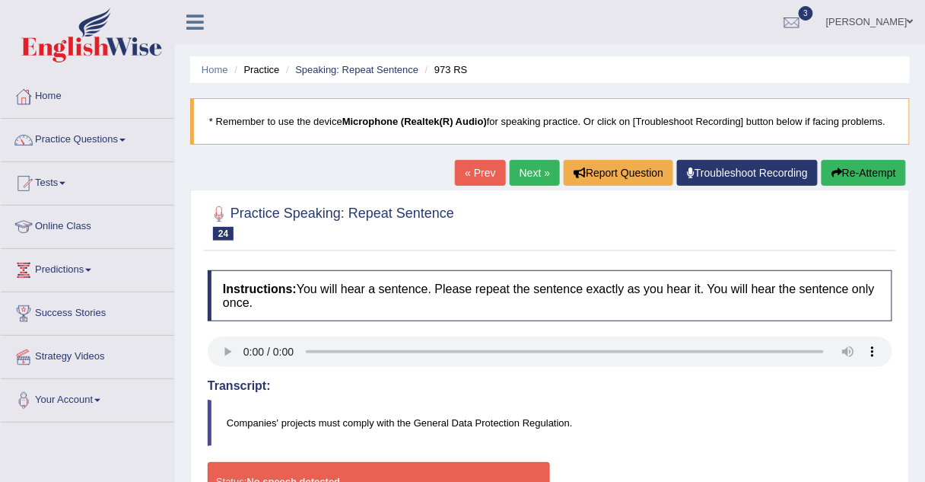
click at [529, 171] on link "Next »" at bounding box center [535, 173] width 50 height 26
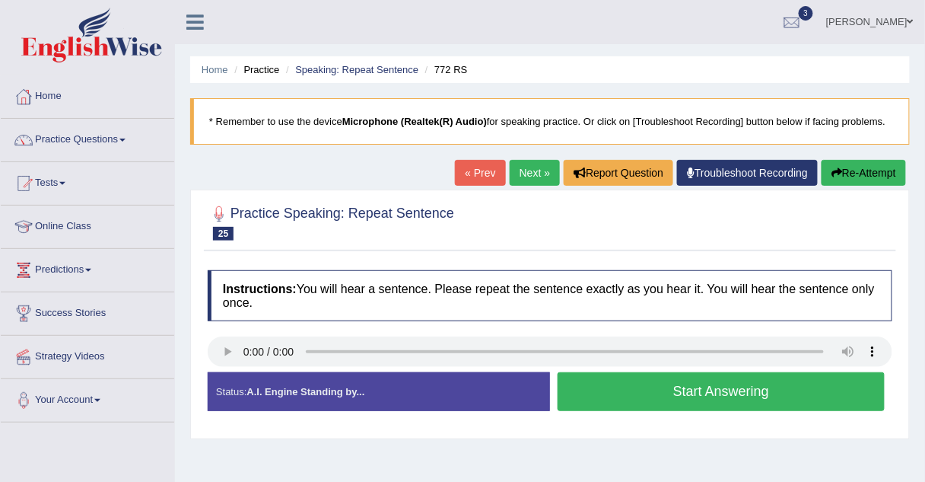
click at [594, 397] on button "Start Answering" at bounding box center [721, 391] width 327 height 39
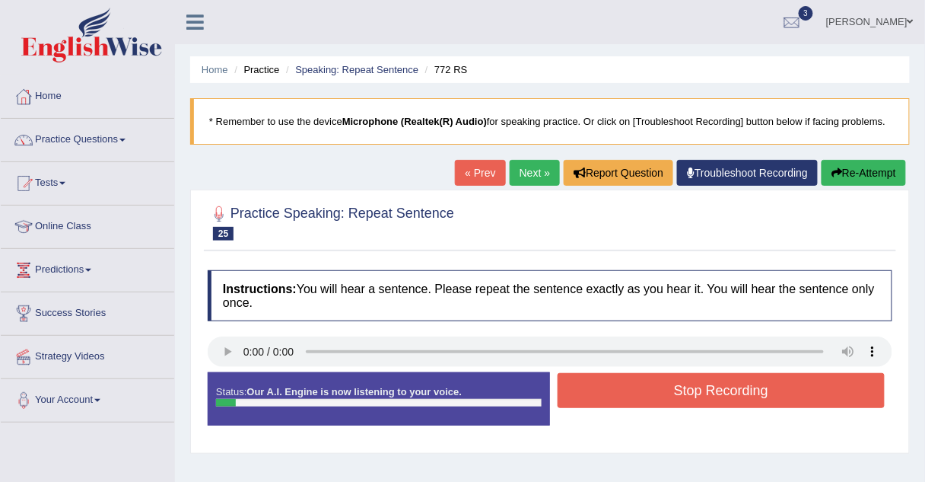
click at [594, 397] on button "Stop Recording" at bounding box center [721, 390] width 327 height 35
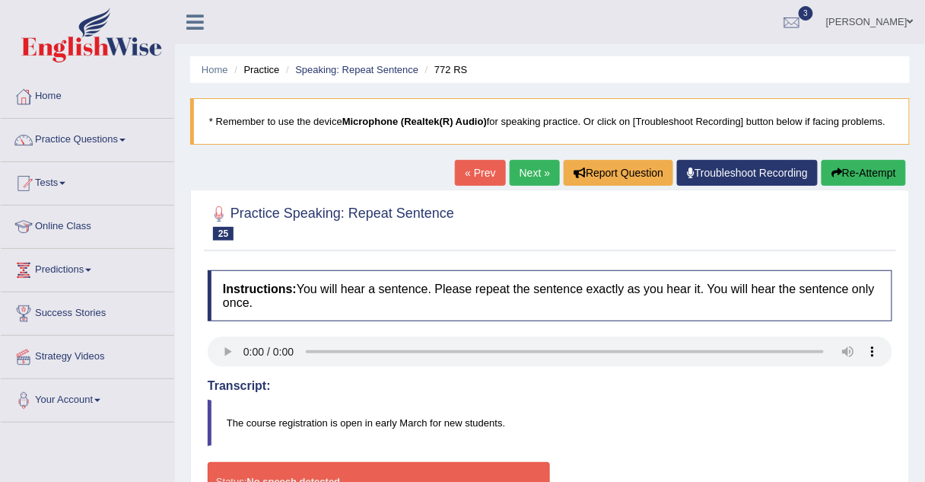
click at [534, 161] on link "Next »" at bounding box center [535, 173] width 50 height 26
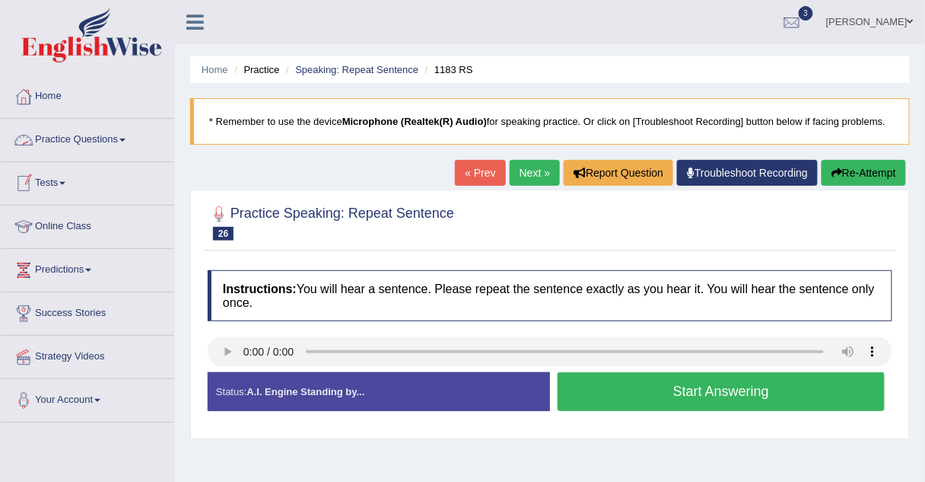
click at [72, 142] on link "Practice Questions" at bounding box center [87, 138] width 173 height 38
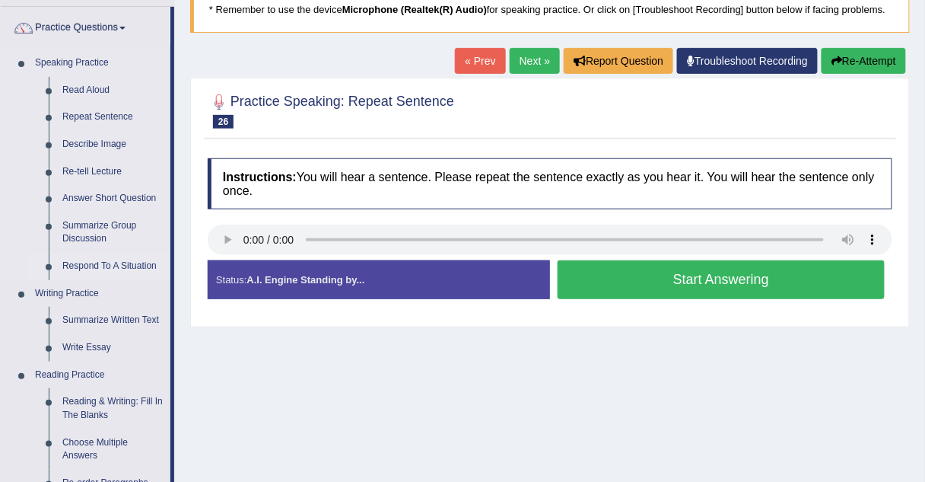
scroll to position [119, 0]
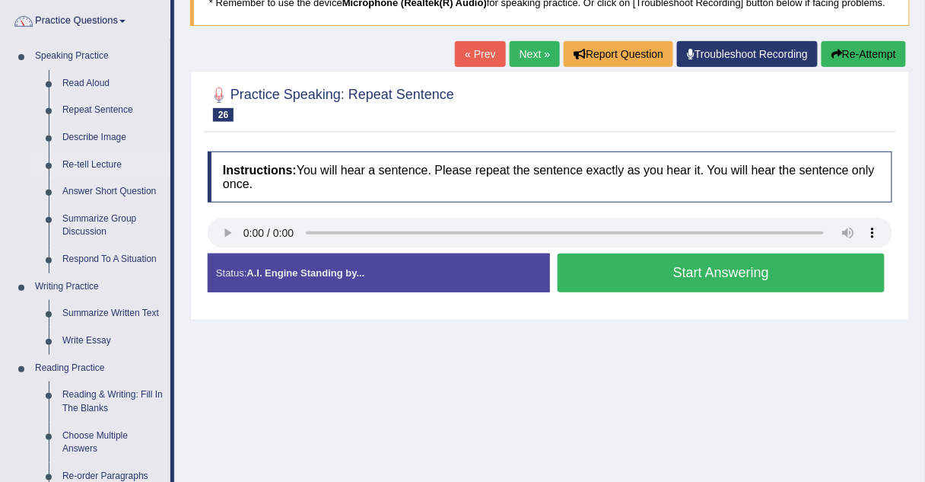
click at [91, 161] on link "Re-tell Lecture" at bounding box center [113, 164] width 115 height 27
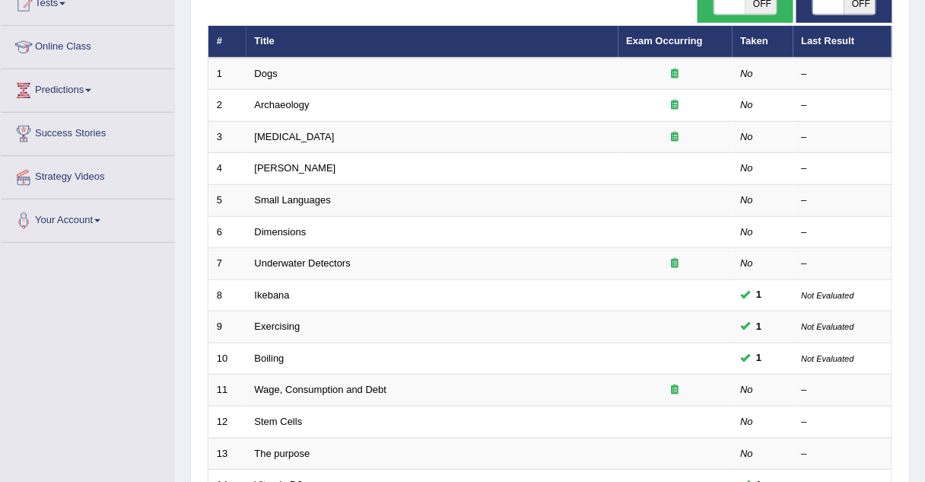
scroll to position [180, 0]
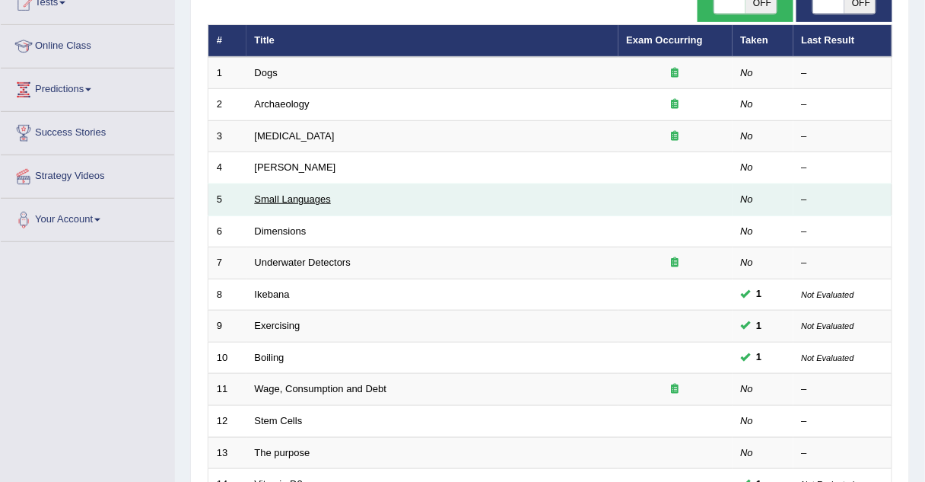
click at [294, 197] on link "Small Languages" at bounding box center [293, 198] width 76 height 11
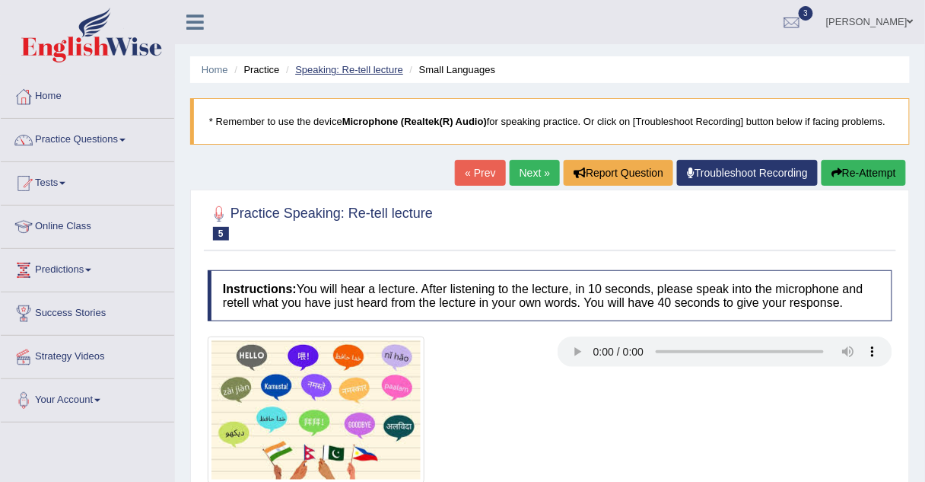
click at [333, 72] on link "Speaking: Re-tell lecture" at bounding box center [349, 69] width 108 height 11
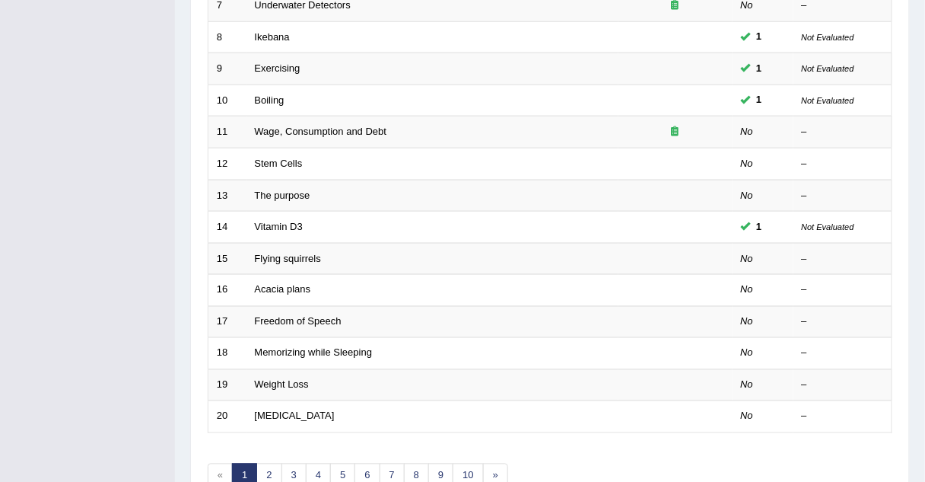
scroll to position [519, 0]
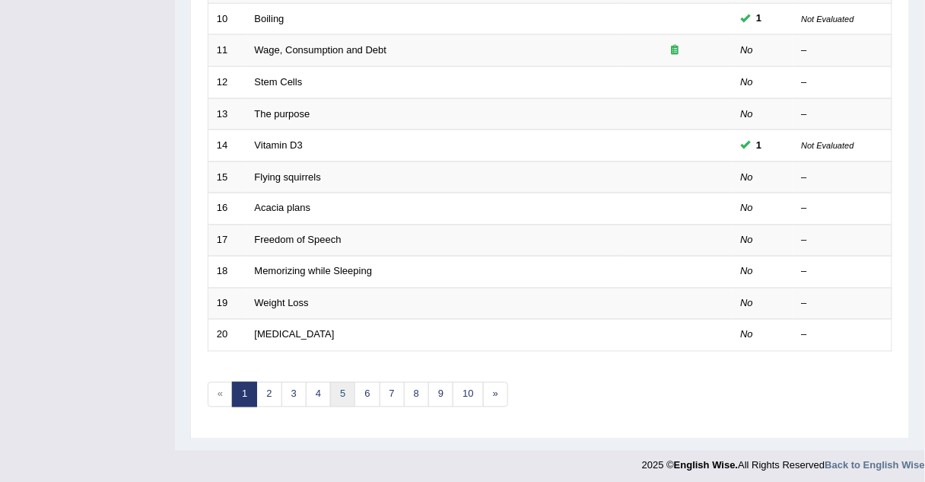
click at [335, 385] on link "5" at bounding box center [342, 394] width 25 height 25
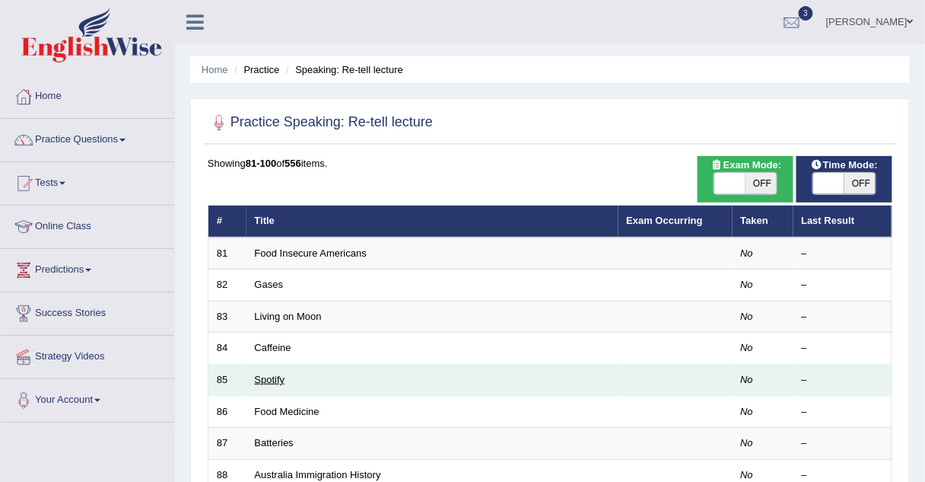
click at [264, 380] on link "Spotify" at bounding box center [270, 379] width 30 height 11
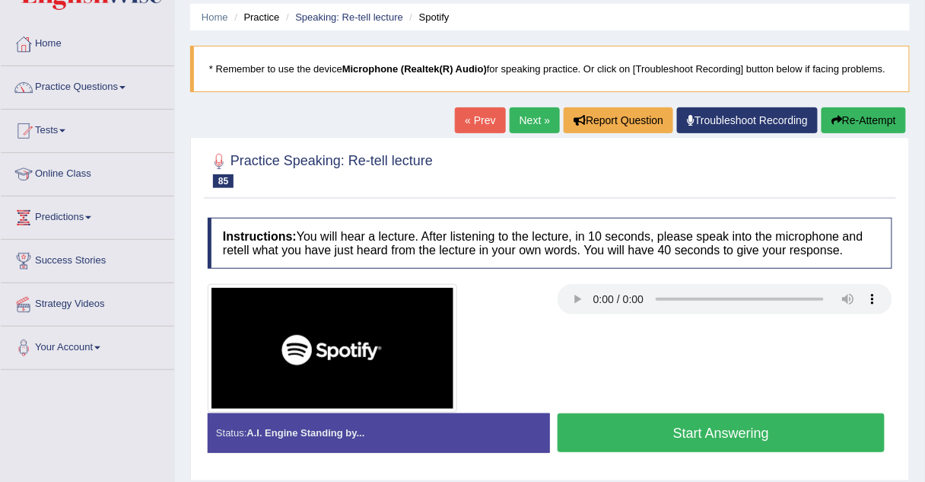
scroll to position [53, 0]
click at [77, 88] on link "Practice Questions" at bounding box center [87, 85] width 173 height 38
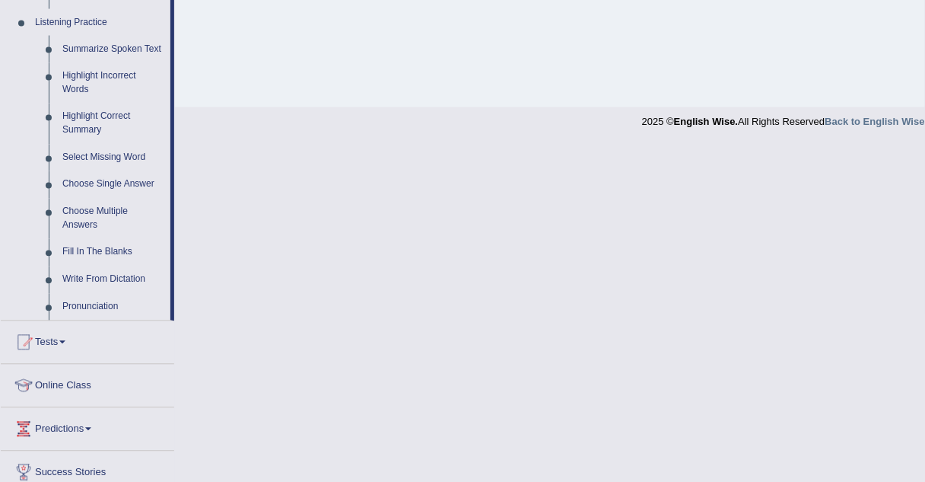
scroll to position [655, 0]
click at [51, 381] on link "Online Class" at bounding box center [87, 382] width 173 height 38
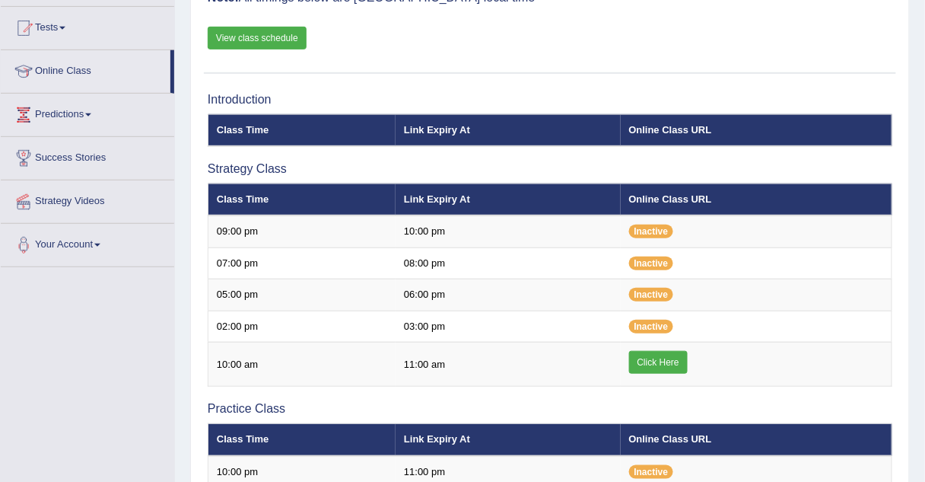
scroll to position [184, 0]
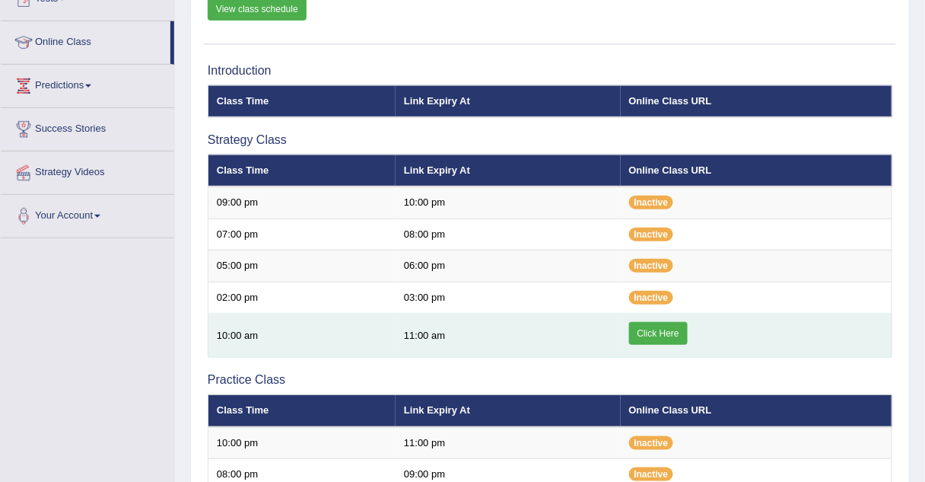
click at [657, 336] on link "Click Here" at bounding box center [658, 333] width 59 height 23
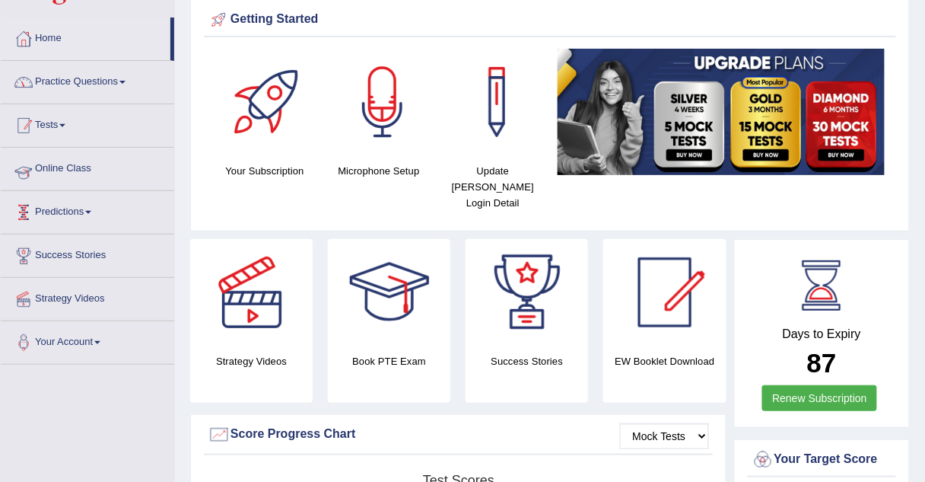
scroll to position [57, 0]
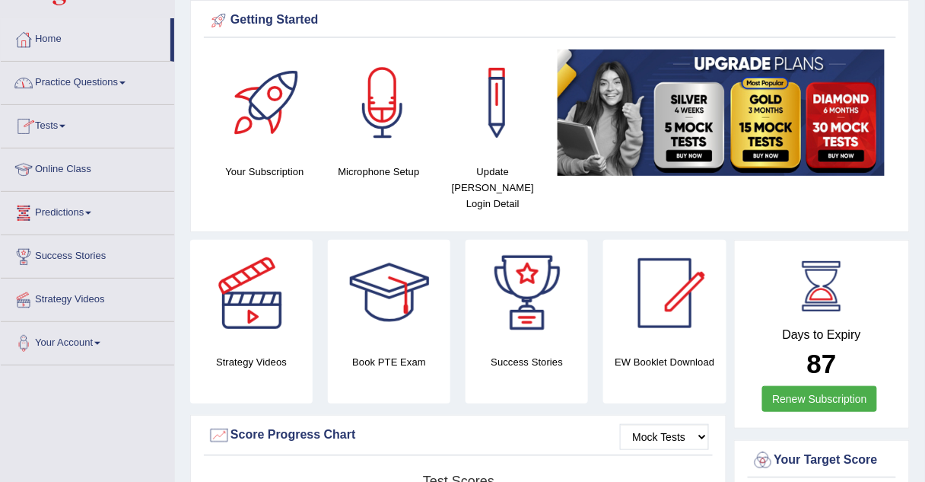
click at [58, 88] on link "Practice Questions" at bounding box center [87, 81] width 173 height 38
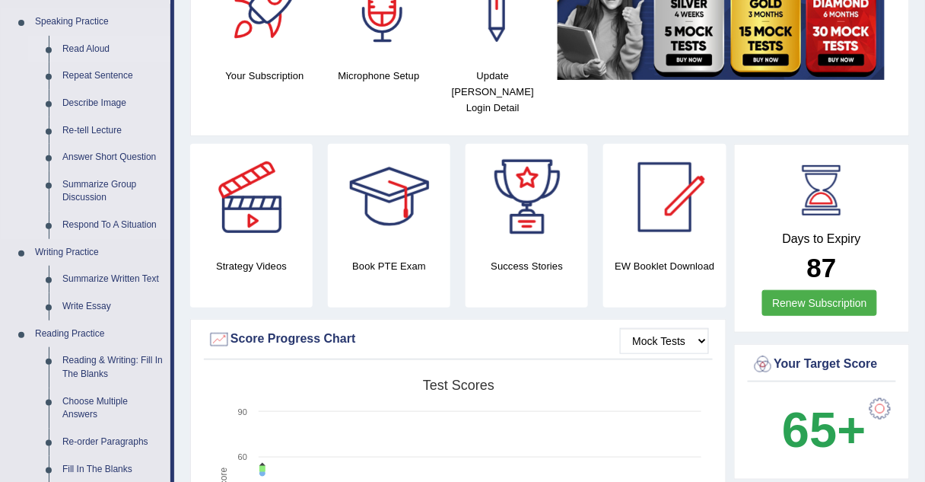
scroll to position [152, 0]
click at [59, 154] on link "Answer Short Question" at bounding box center [113, 158] width 115 height 27
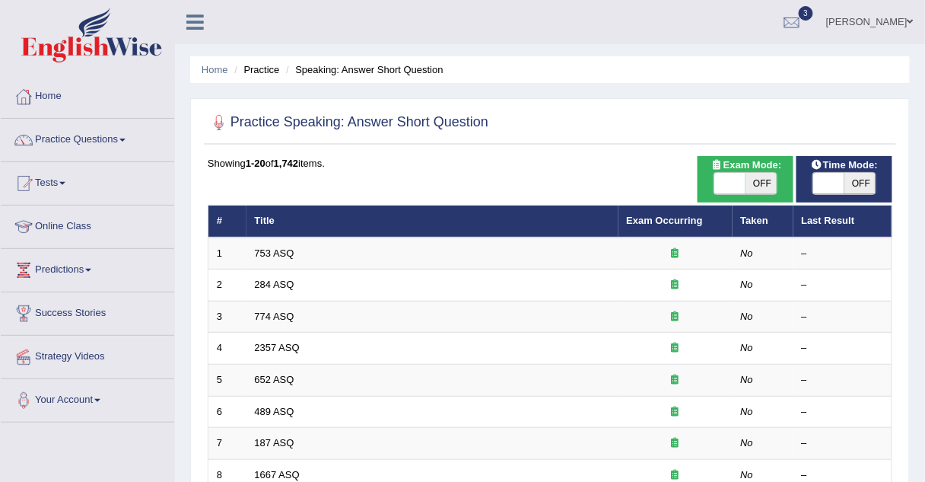
click at [61, 136] on link "Practice Questions" at bounding box center [87, 138] width 173 height 38
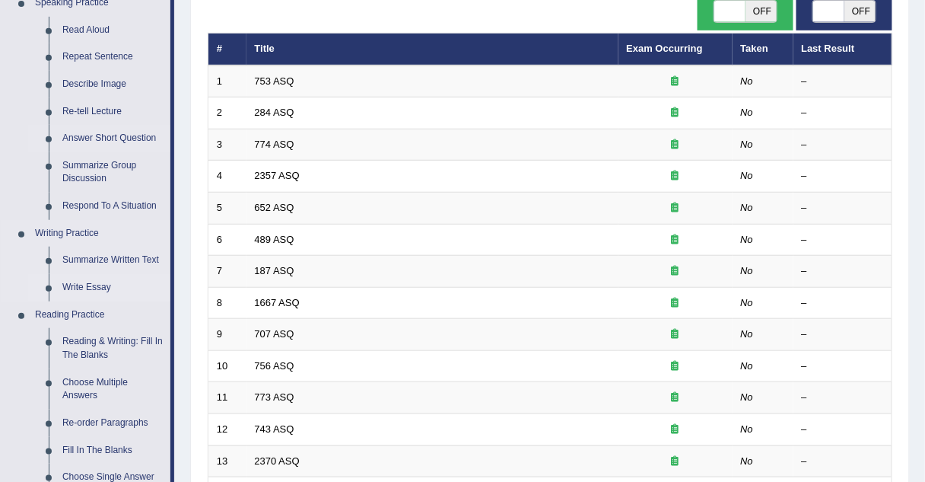
scroll to position [178, 0]
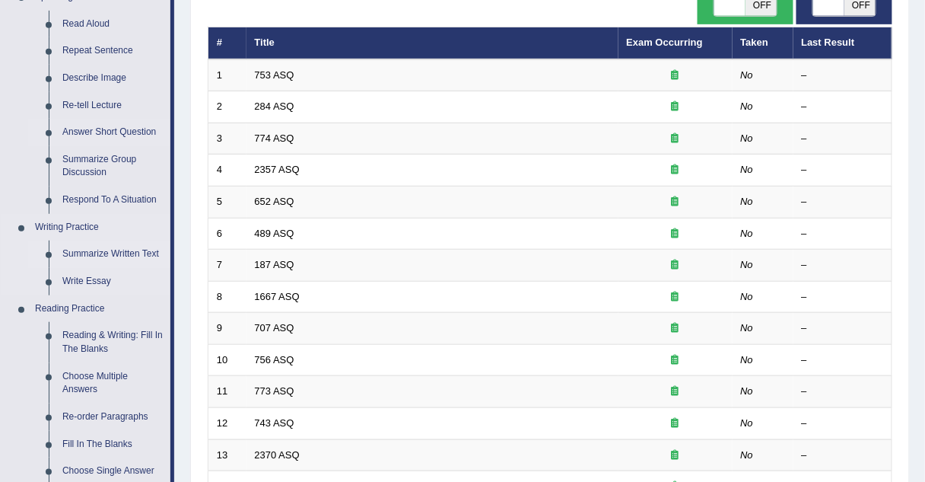
click at [91, 250] on link "Summarize Written Text" at bounding box center [113, 253] width 115 height 27
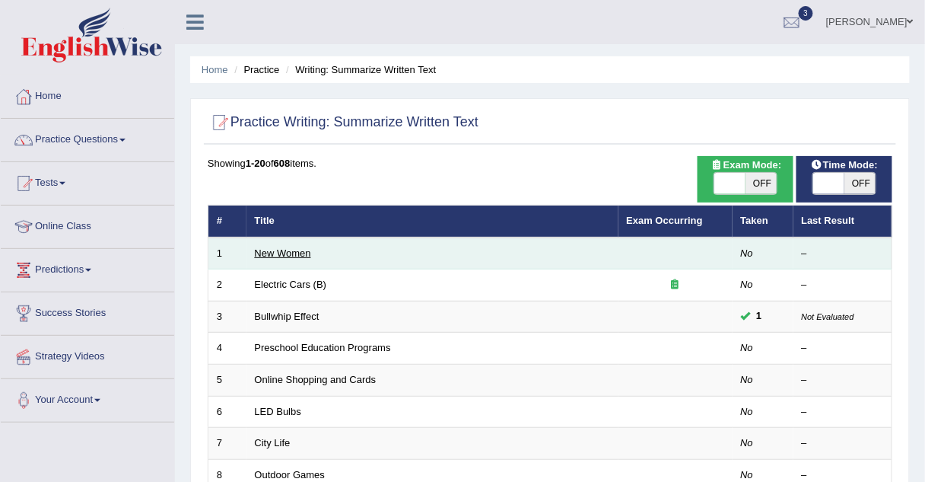
click at [278, 250] on link "New Women" at bounding box center [283, 252] width 56 height 11
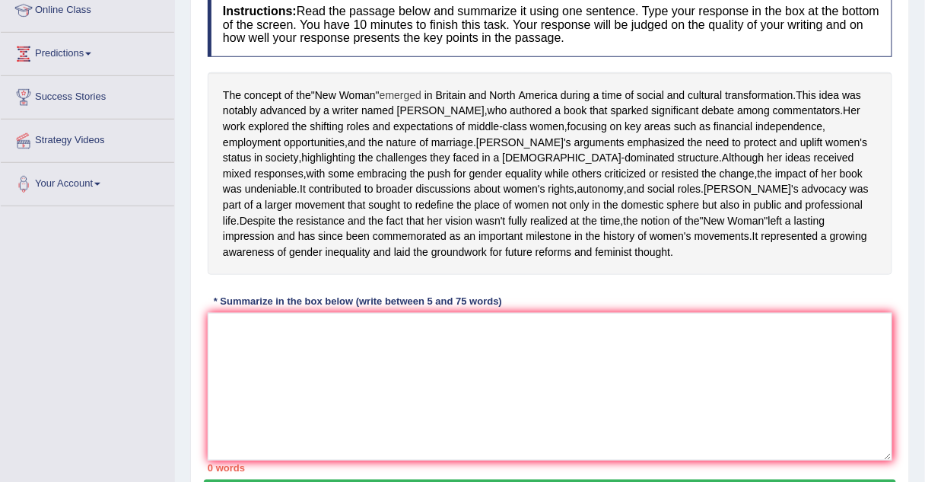
scroll to position [217, 0]
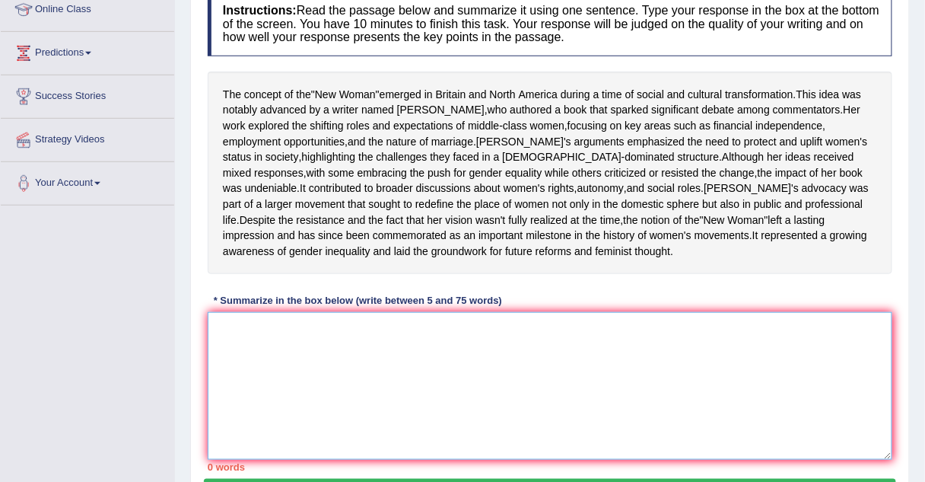
click at [357, 368] on textarea at bounding box center [550, 386] width 685 height 148
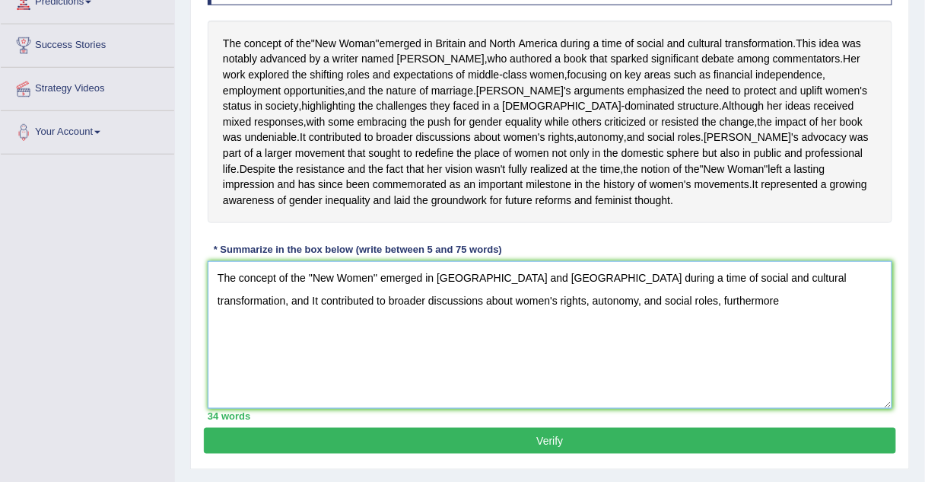
scroll to position [267, 0]
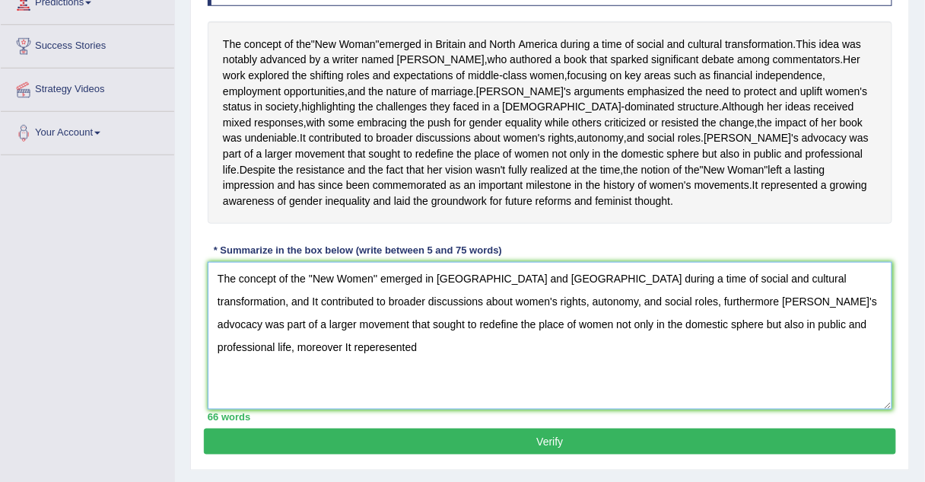
click at [811, 371] on textarea "The concept of the ''New Women'' emerged in [GEOGRAPHIC_DATA] and [GEOGRAPHIC_D…" at bounding box center [550, 336] width 685 height 148
click at [864, 374] on textarea "The concept of the ''New Women'' emerged in Britain and North America during a …" at bounding box center [550, 336] width 685 height 148
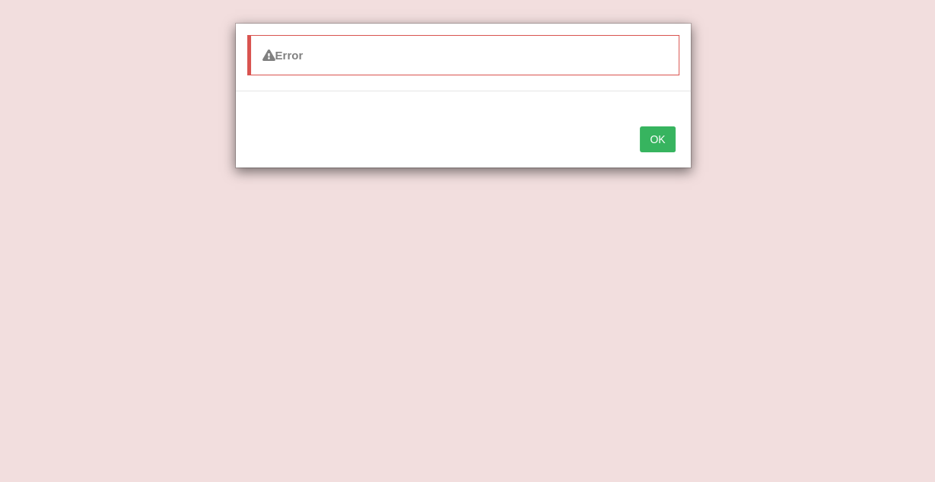
type textarea "The concept of the ''New Women'' emerged in Britain and North America during a …"
click at [663, 136] on button "OK" at bounding box center [657, 139] width 35 height 26
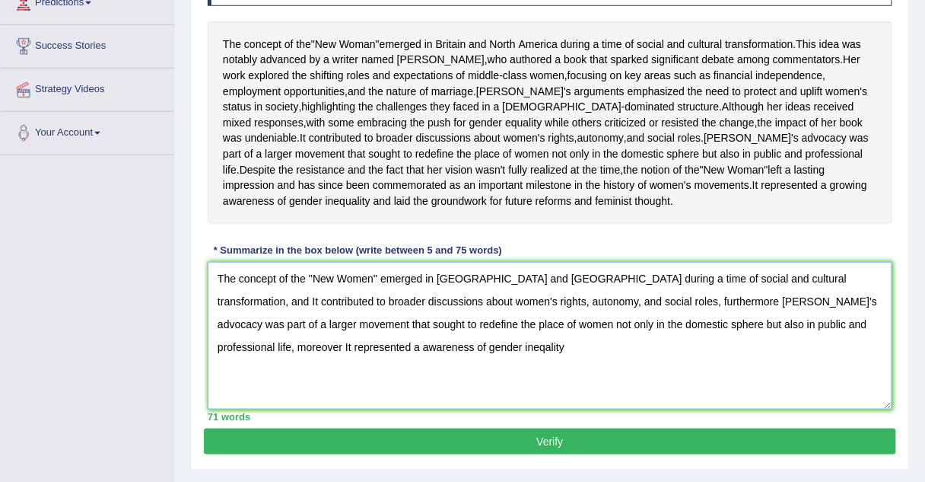
click at [378, 385] on textarea "The concept of the ''New Women'' emerged in Britain and North America during a …" at bounding box center [550, 336] width 685 height 148
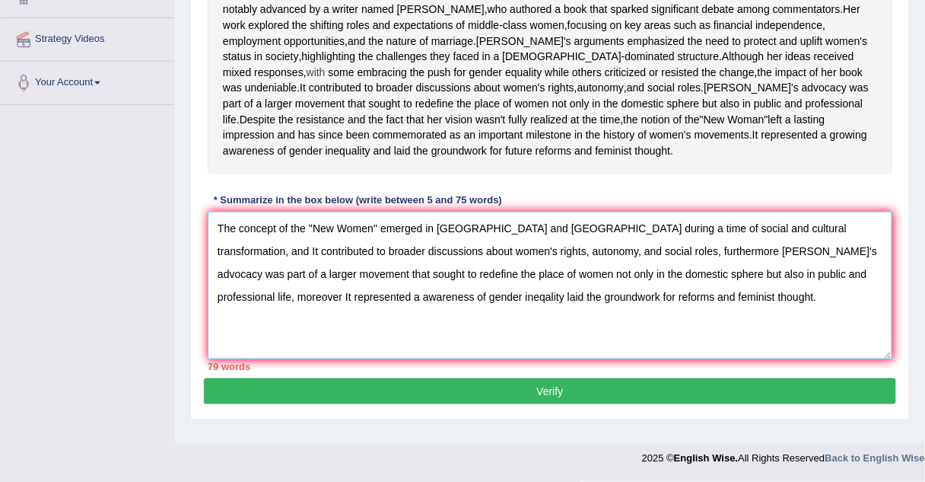
scroll to position [348, 0]
click at [560, 266] on textarea "The concept of the ''New Women'' emerged in Britain and North America during a …" at bounding box center [550, 286] width 685 height 148
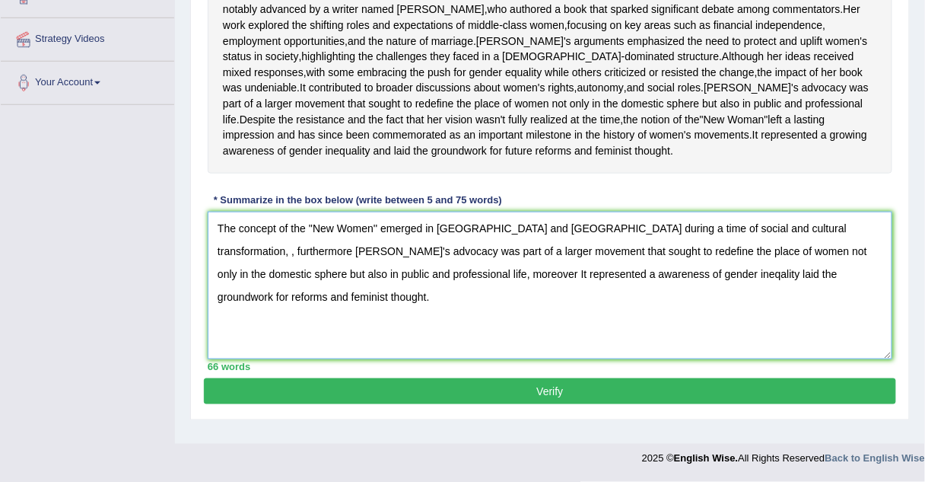
click at [800, 243] on textarea "The concept of the ''New Women'' emerged in Britain and North America during a …" at bounding box center [550, 286] width 685 height 148
drag, startPoint x: 688, startPoint y: 332, endPoint x: 511, endPoint y: 508, distance: 249.1
type textarea "The concept of the ''New Women'' emerged in Britain and North America during a …"
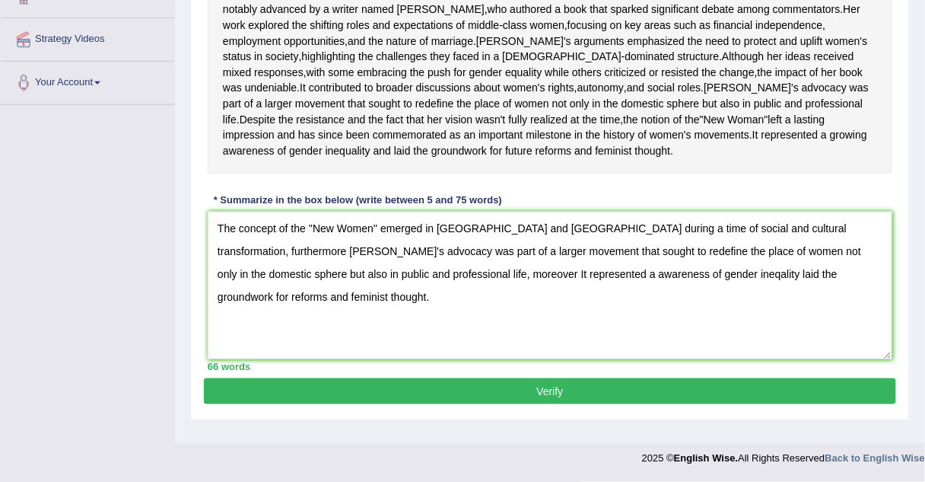
click at [326, 399] on button "Verify" at bounding box center [550, 391] width 692 height 26
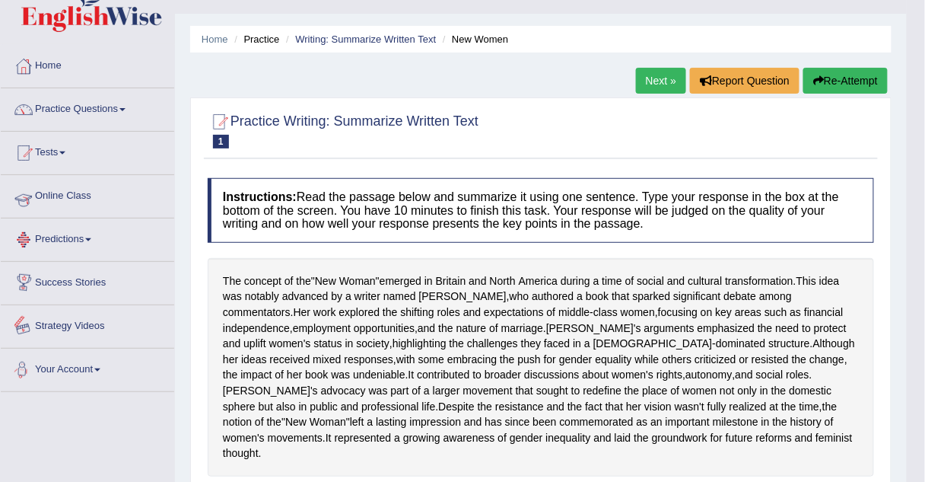
scroll to position [30, 0]
click at [75, 103] on link "Practice Questions" at bounding box center [87, 108] width 173 height 38
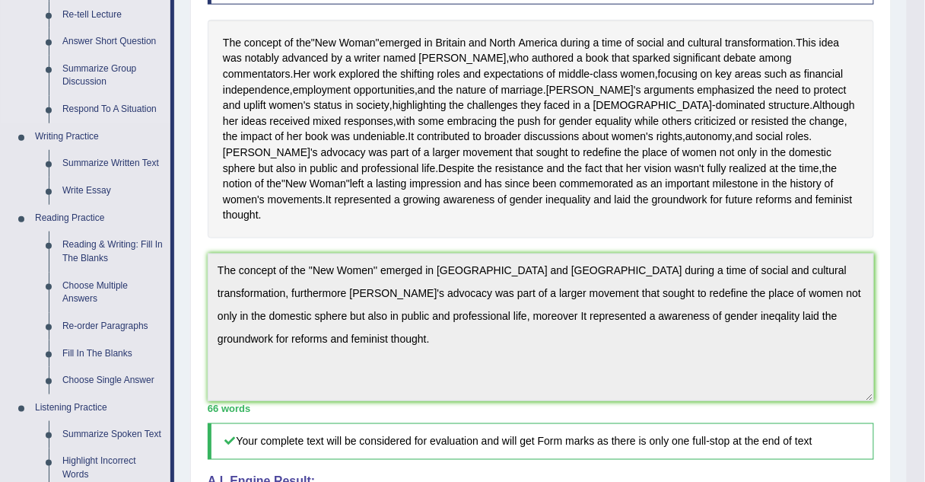
scroll to position [280, 0]
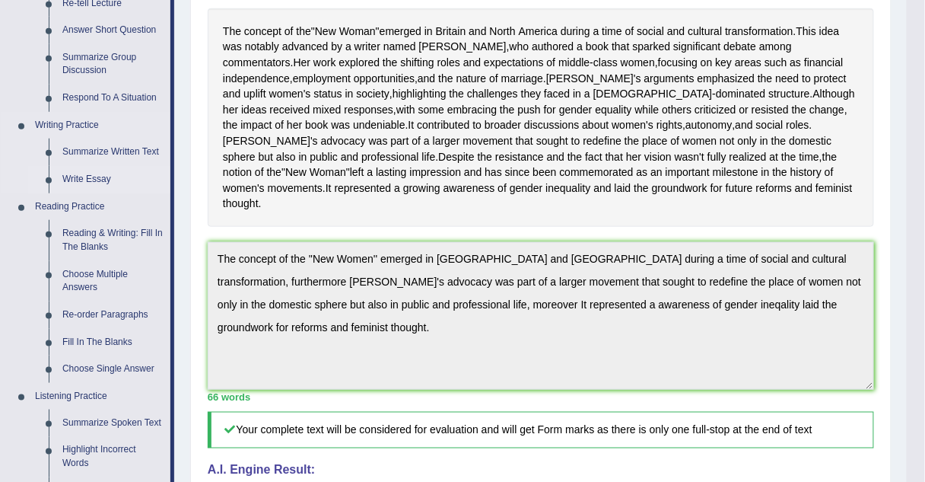
click at [78, 178] on link "Write Essay" at bounding box center [113, 179] width 115 height 27
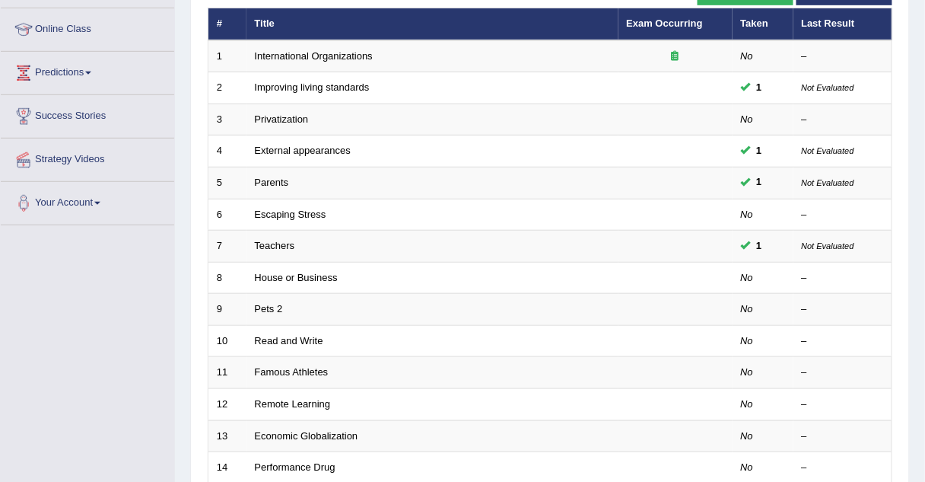
scroll to position [204, 0]
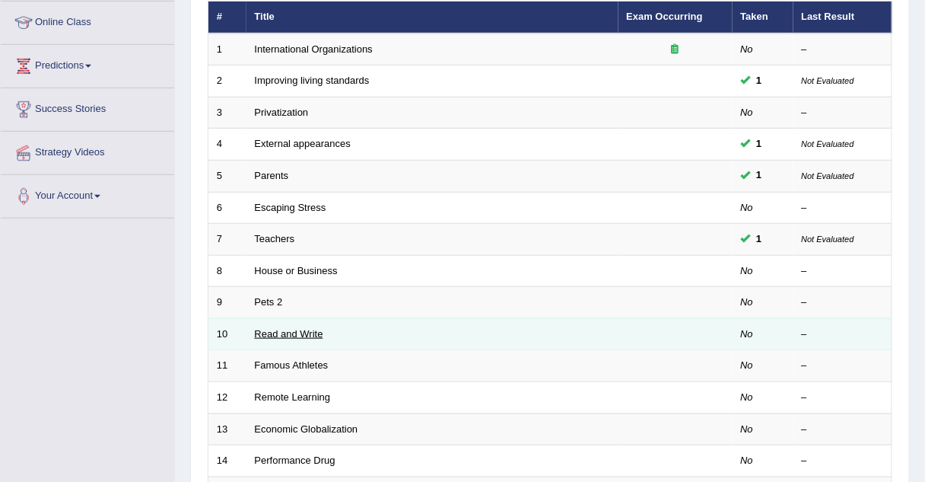
click at [269, 328] on link "Read and Write" at bounding box center [289, 333] width 68 height 11
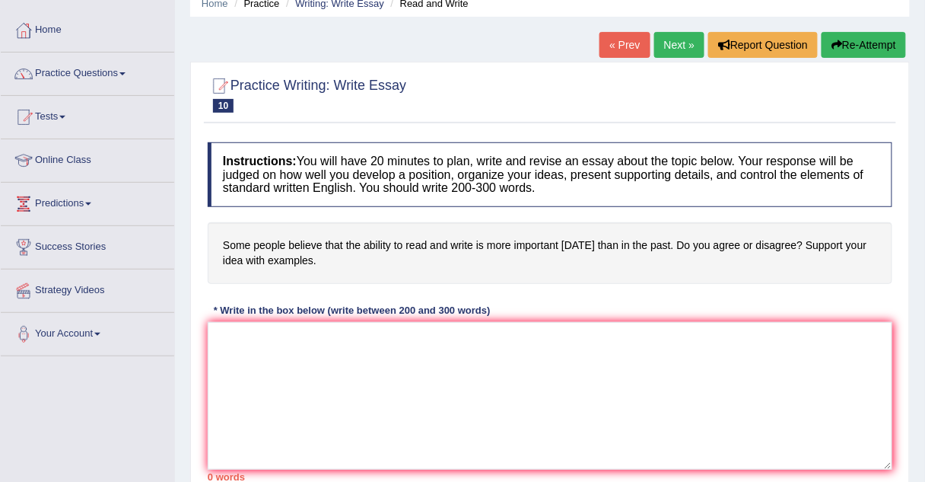
scroll to position [68, 0]
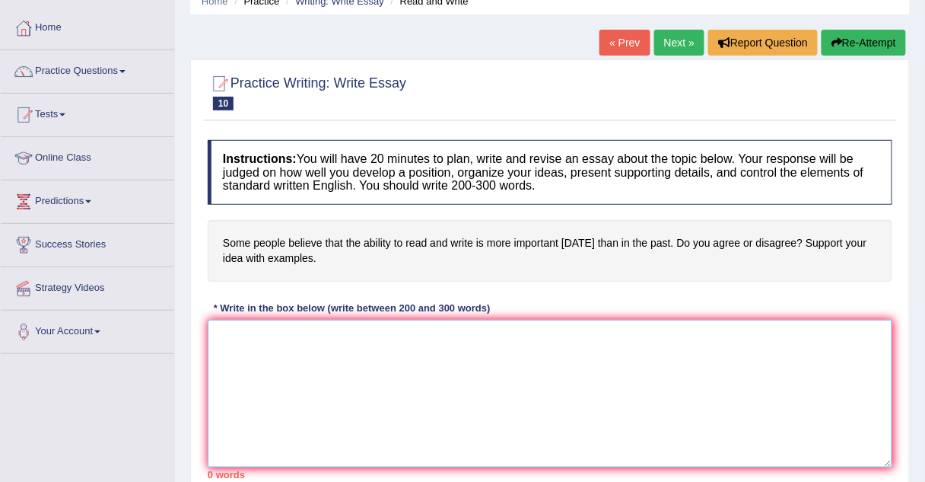
click at [274, 326] on textarea at bounding box center [550, 394] width 685 height 148
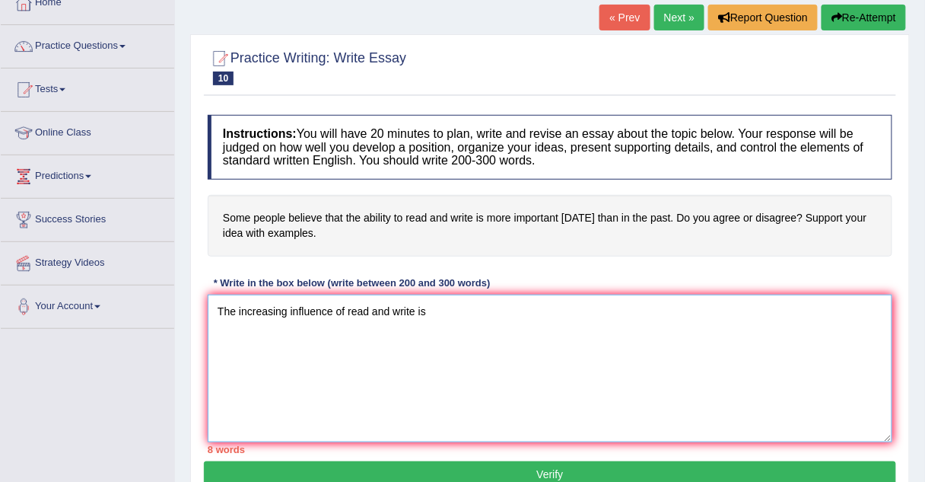
scroll to position [93, 0]
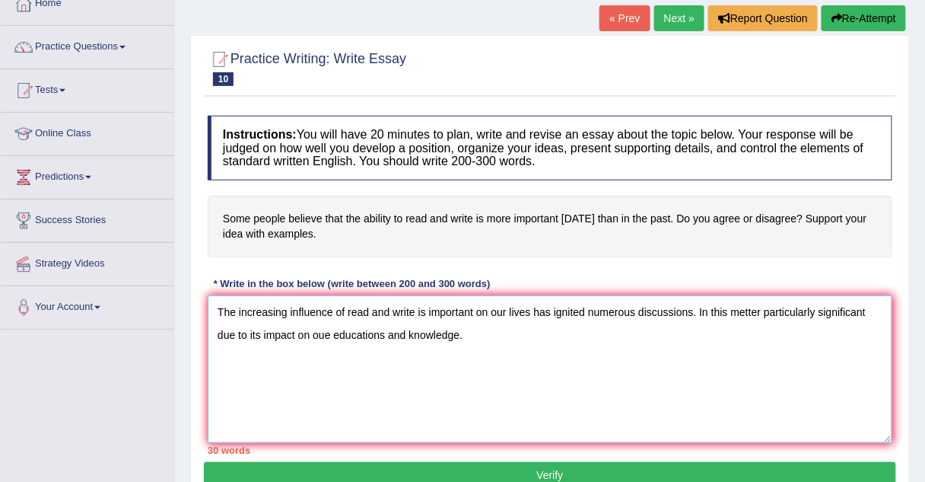
click at [729, 311] on textarea "The increasing influence of read and write is important on our lives has ignite…" at bounding box center [550, 369] width 685 height 148
click at [449, 325] on textarea "The increasing influence of read and write is important on our lives has ignite…" at bounding box center [550, 369] width 685 height 148
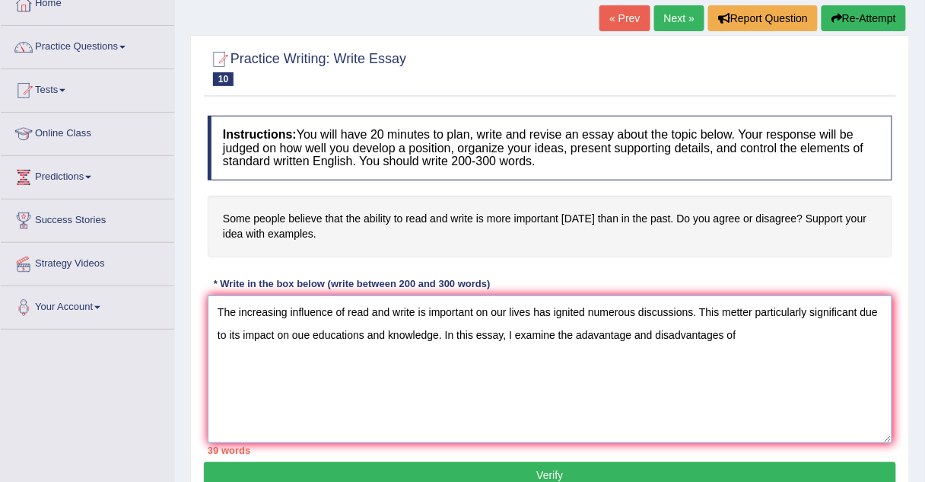
click at [513, 333] on textarea "The increasing influence of read and write is important on our lives has ignite…" at bounding box center [550, 369] width 685 height 148
click at [768, 333] on textarea "The increasing influence of read and write is important on our lives has ignite…" at bounding box center [550, 369] width 685 height 148
click at [249, 357] on textarea "The increasing influence of read and write is important on our lives has ignite…" at bounding box center [550, 369] width 685 height 148
click at [237, 383] on textarea "The increasing influence of read and write is important on our lives has ignite…" at bounding box center [550, 369] width 685 height 148
click at [237, 368] on textarea "The increasing influence of read and write is important on our lives has ignite…" at bounding box center [550, 369] width 685 height 148
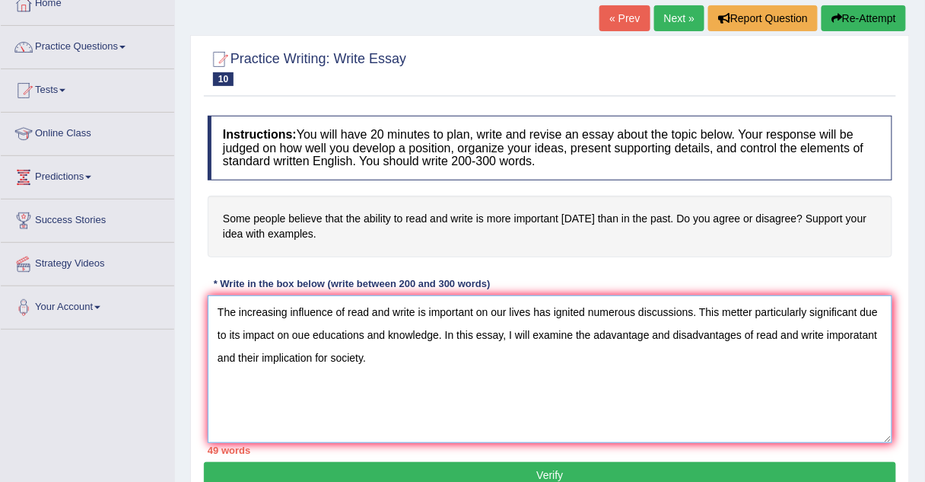
click at [376, 350] on textarea "The increasing influence of read and write is important on our lives has ignite…" at bounding box center [550, 369] width 685 height 148
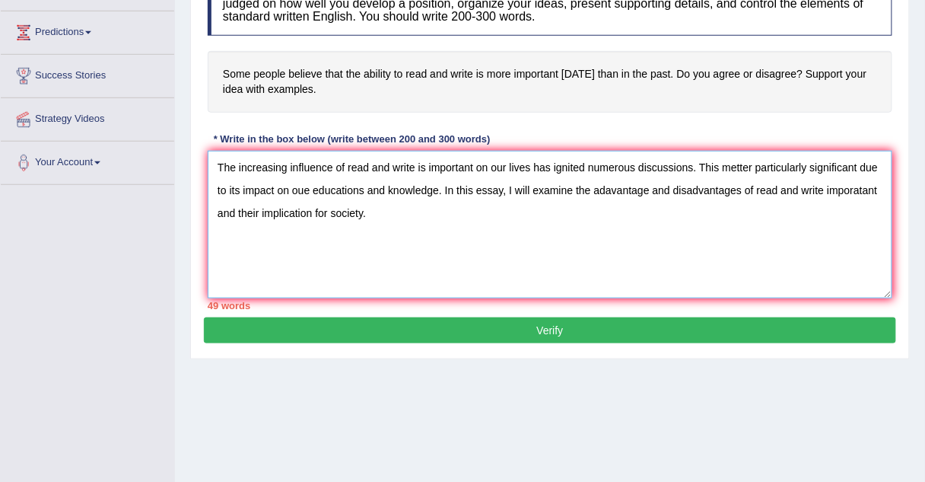
scroll to position [237, 0]
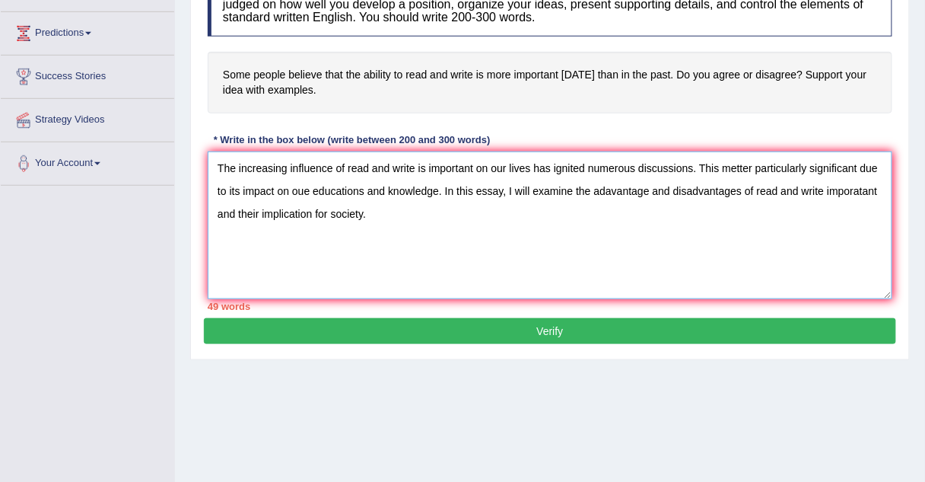
click at [215, 244] on textarea "The increasing influence of read and write is important on our lives has ignite…" at bounding box center [550, 225] width 685 height 148
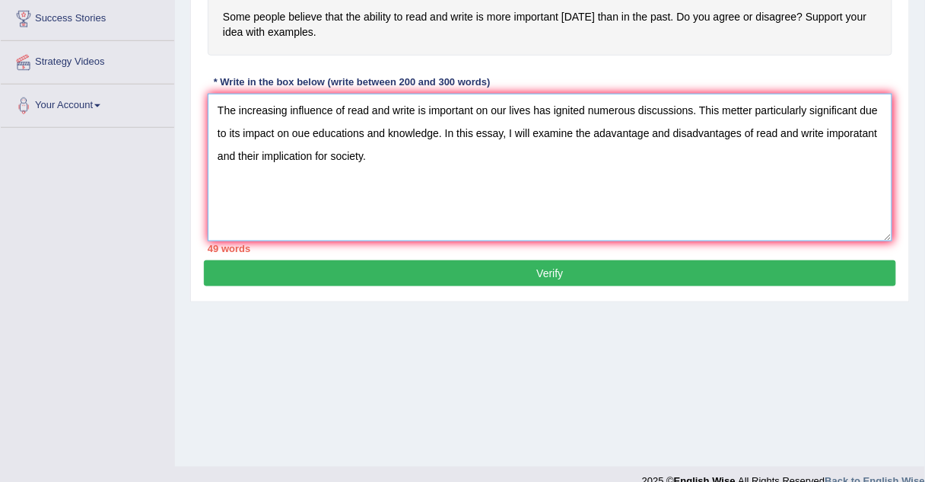
scroll to position [292, 0]
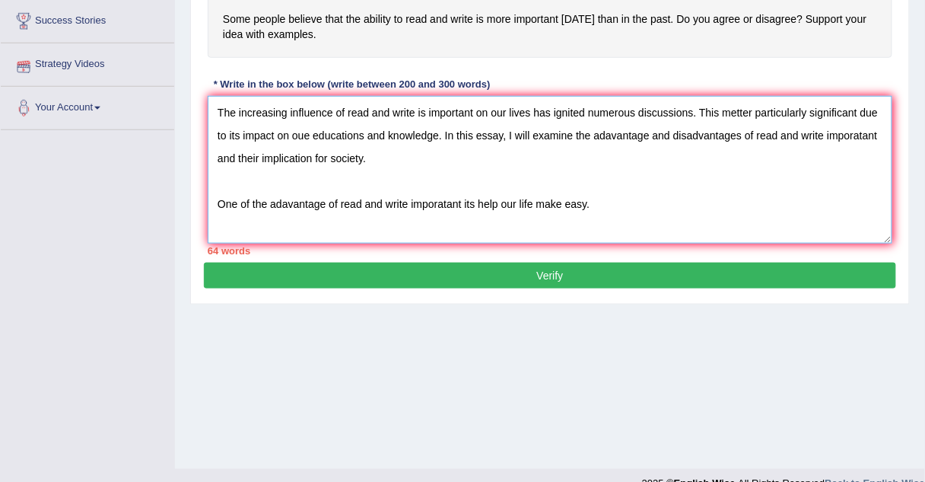
click at [310, 133] on textarea "The increasing influence of read and write is important on our lives has ignite…" at bounding box center [550, 170] width 685 height 148
click at [590, 202] on textarea "The increasing influence of read and write is important on our lives has ignite…" at bounding box center [550, 170] width 685 height 148
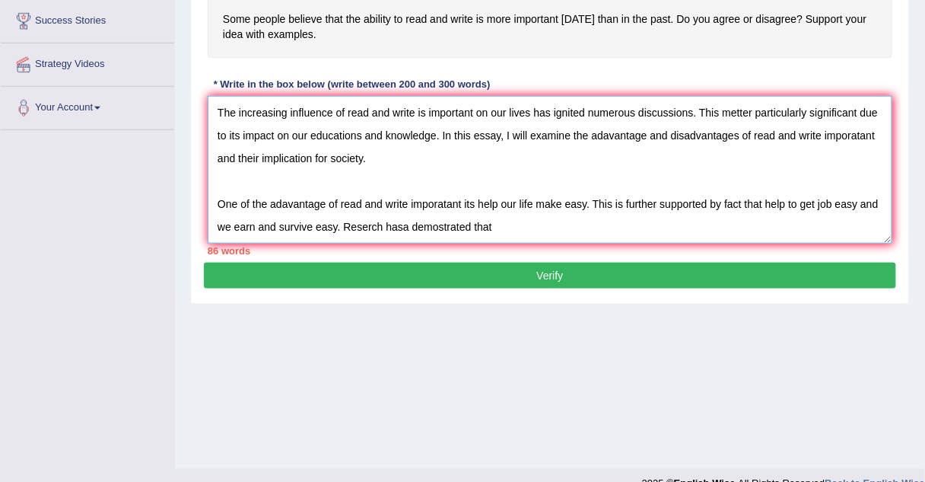
click at [425, 225] on textarea "The increasing influence of read and write is important on our lives has ignite…" at bounding box center [550, 170] width 685 height 148
click at [508, 222] on textarea "The increasing influence of read and write is important on our lives has ignite…" at bounding box center [550, 170] width 685 height 148
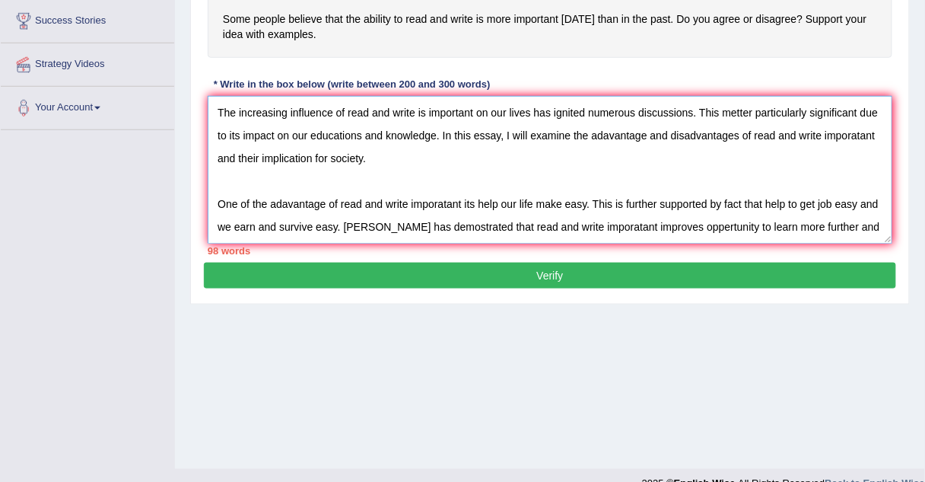
scroll to position [13, 0]
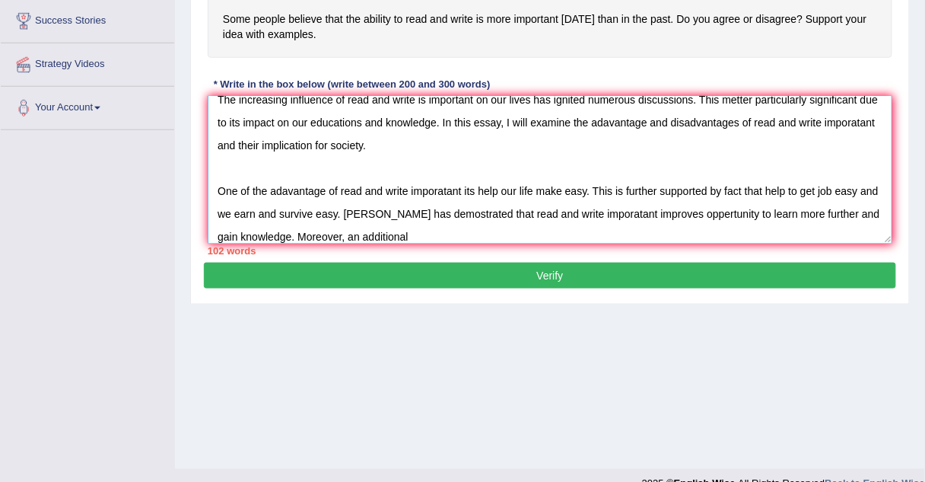
type textarea "The increasing influence of read and write is important on our lives has ignite…"
click at [464, 275] on button "Verify" at bounding box center [550, 276] width 692 height 26
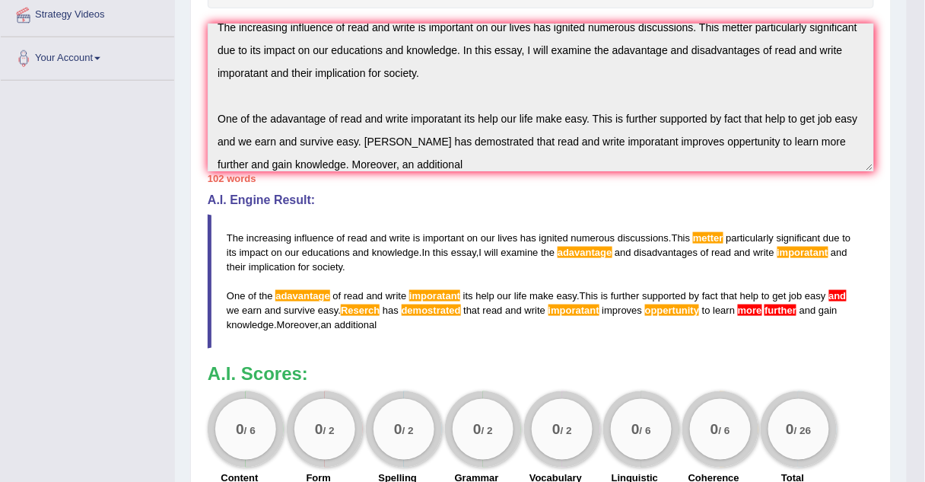
scroll to position [339, 0]
